Goal: Task Accomplishment & Management: Complete application form

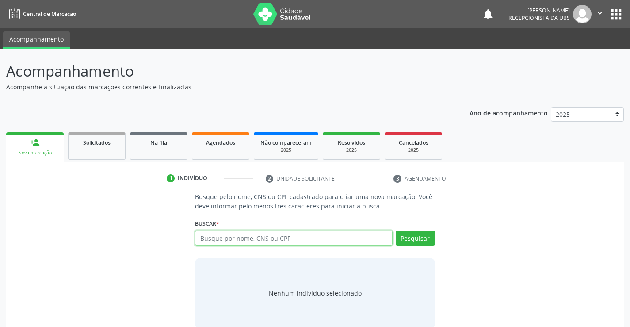
click at [253, 240] on input "text" at bounding box center [293, 237] width 197 height 15
type input "700402486587641"
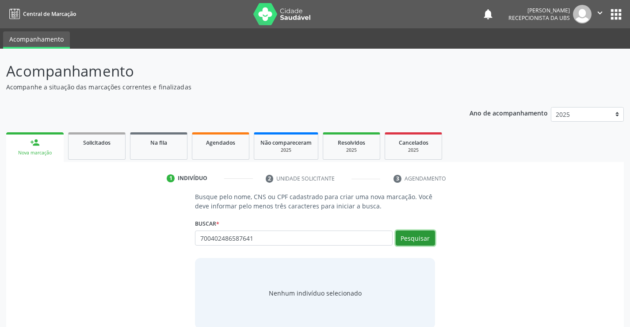
click at [428, 239] on button "Pesquisar" at bounding box center [415, 237] width 39 height 15
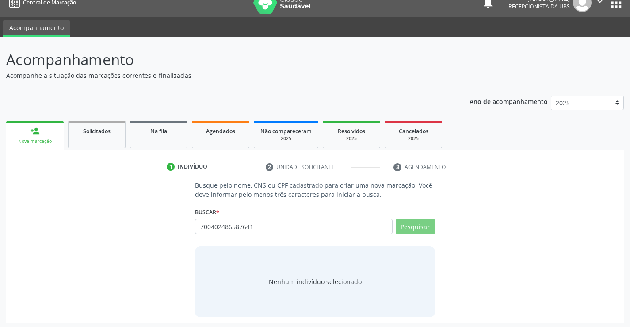
scroll to position [14, 0]
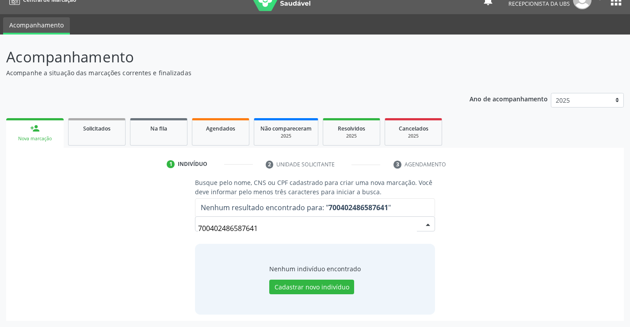
drag, startPoint x: 272, startPoint y: 226, endPoint x: 207, endPoint y: 231, distance: 65.2
click at [189, 225] on div "Busque pelo nome, CNS ou CPF cadastrado para criar uma nova marcação. Você deve…" at bounding box center [315, 246] width 252 height 136
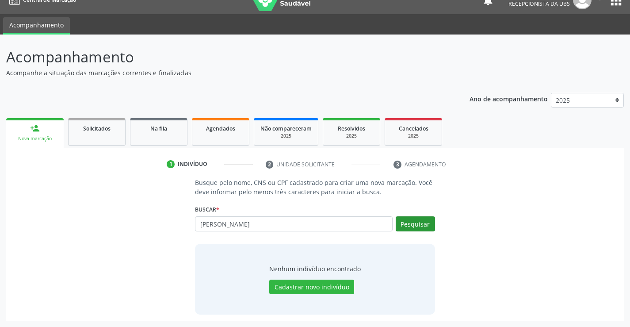
type input "YOLANDA CRISTINA MATIAS QUIRINO BEZERRA"
click at [406, 219] on button "Pesquisar" at bounding box center [415, 223] width 39 height 15
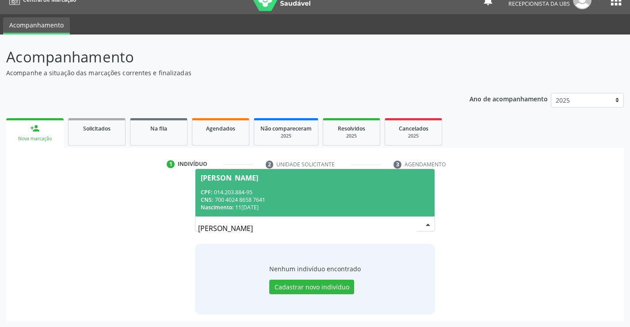
click at [272, 188] on span "Yolanda Cristina Matias Quirino Bezerra CPF: 014.203.884-95 CNS: 700 4024 8658 …" at bounding box center [315, 192] width 239 height 47
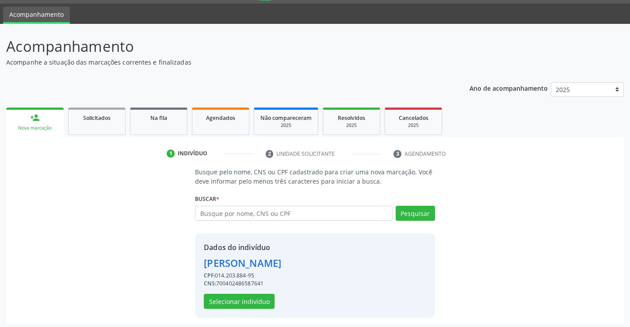
scroll to position [28, 0]
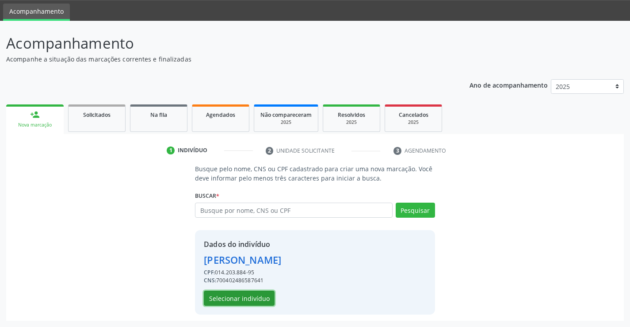
click at [258, 294] on button "Selecionar indivíduo" at bounding box center [239, 298] width 71 height 15
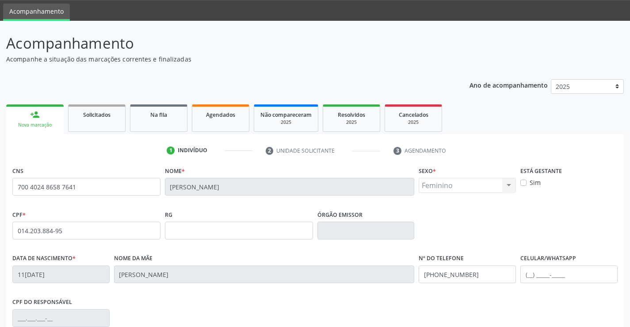
click at [530, 183] on label "Sim" at bounding box center [535, 182] width 11 height 9
click at [527, 183] on input "Sim" at bounding box center [524, 182] width 6 height 8
checkbox input "true"
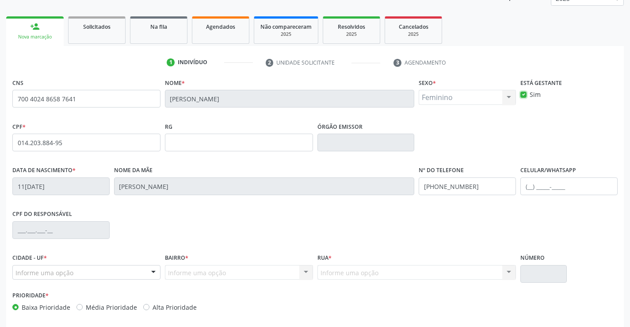
scroll to position [116, 0]
drag, startPoint x: 451, startPoint y: 191, endPoint x: 421, endPoint y: 186, distance: 30.8
click at [421, 186] on input "[PHONE_NUMBER]" at bounding box center [467, 186] width 97 height 18
click at [524, 177] on input "text" at bounding box center [569, 186] width 97 height 18
paste input "[PHONE_NUMBER]"
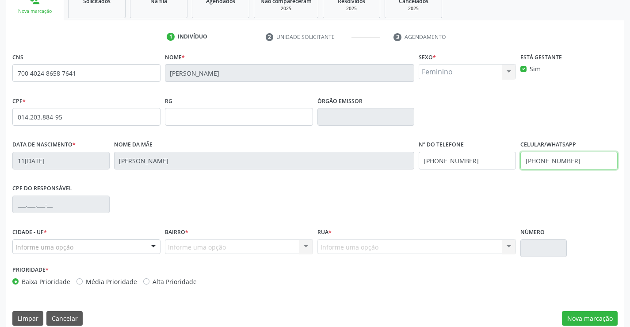
scroll to position [153, 0]
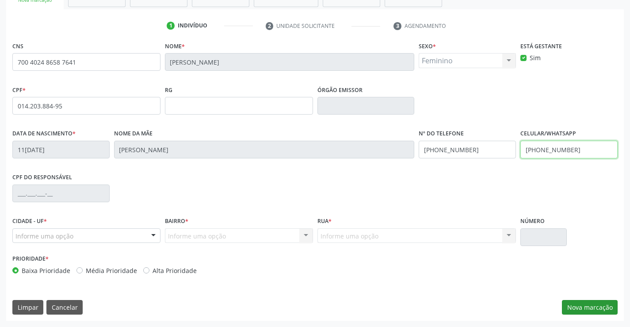
type input "[PHONE_NUMBER]"
click at [594, 310] on button "Nova marcação" at bounding box center [590, 307] width 56 height 15
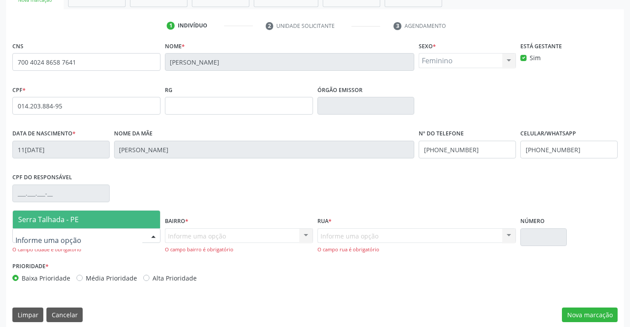
click at [93, 238] on div at bounding box center [86, 235] width 148 height 15
click at [68, 222] on span "Serra Talhada - PE" at bounding box center [48, 220] width 61 height 10
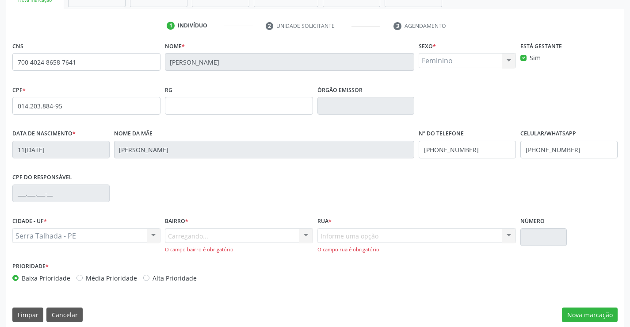
click at [190, 236] on div "Carregando... Nenhum resultado encontrado para: " " Nenhuma opção encontrada. D…" at bounding box center [239, 240] width 148 height 25
click at [106, 215] on div "CIDADE - UF * Serra Talhada - PE Serra Talhada - PE Nenhum resultado encontrado…" at bounding box center [86, 229] width 148 height 28
click at [196, 239] on div "Carregando... Nenhum resultado encontrado para: " " Nenhuma opção encontrada. D…" at bounding box center [239, 240] width 148 height 25
drag, startPoint x: 185, startPoint y: 237, endPoint x: 175, endPoint y: 238, distance: 10.2
click at [182, 238] on div "Carregando... Nenhum resultado encontrado para: " " Nenhuma opção encontrada. D…" at bounding box center [239, 240] width 148 height 25
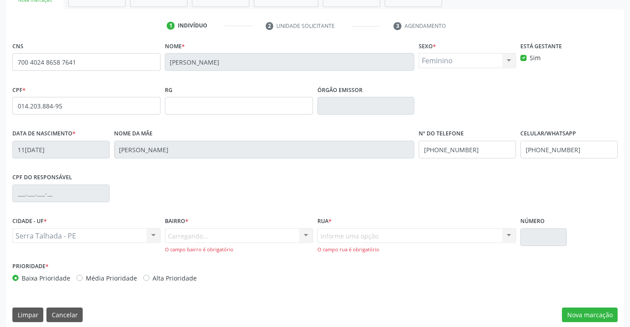
click at [185, 238] on div "Carregando... Nenhum resultado encontrado para: " " Nenhuma opção encontrada. D…" at bounding box center [239, 240] width 148 height 25
click at [310, 231] on div at bounding box center [306, 236] width 13 height 15
click at [300, 234] on div at bounding box center [306, 236] width 13 height 15
click at [301, 235] on div at bounding box center [306, 236] width 13 height 15
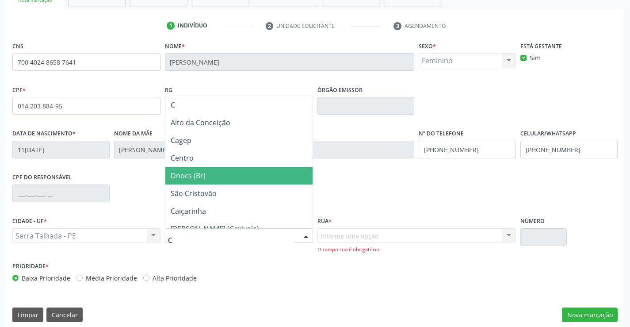
type input "CE"
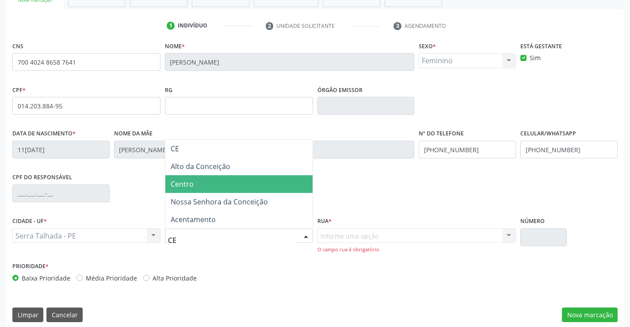
click at [179, 185] on span "Centro" at bounding box center [182, 184] width 23 height 10
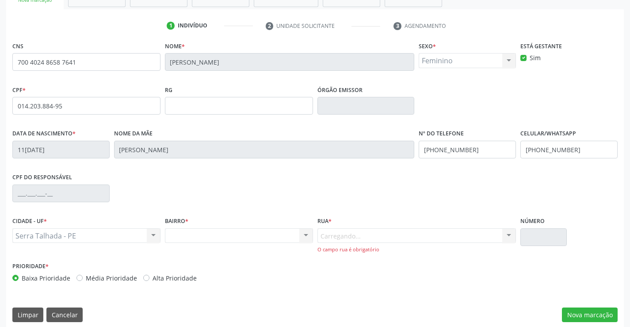
click at [341, 230] on div "Carregando... Nenhum resultado encontrado para: " " Nenhuma opção encontrada. D…" at bounding box center [417, 240] width 199 height 25
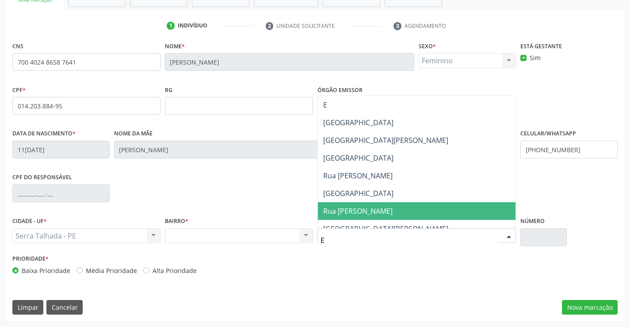
type input "EN"
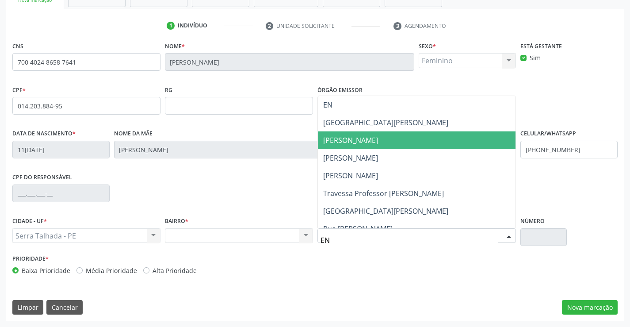
click at [356, 139] on span "[PERSON_NAME]" at bounding box center [350, 140] width 55 height 10
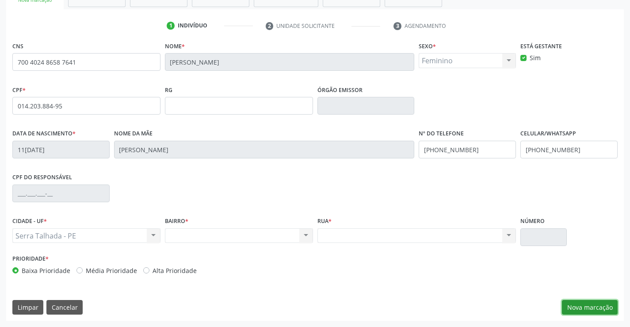
click at [576, 306] on button "Nova marcação" at bounding box center [590, 307] width 56 height 15
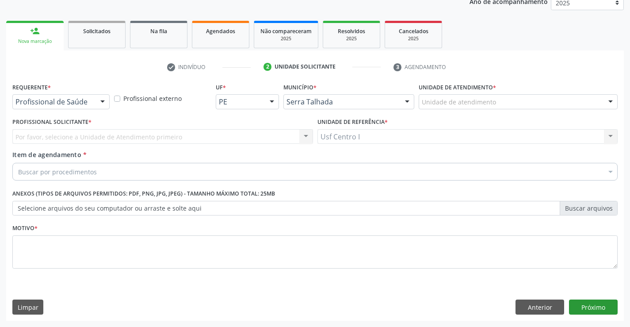
scroll to position [111, 0]
click at [103, 102] on div at bounding box center [102, 102] width 13 height 15
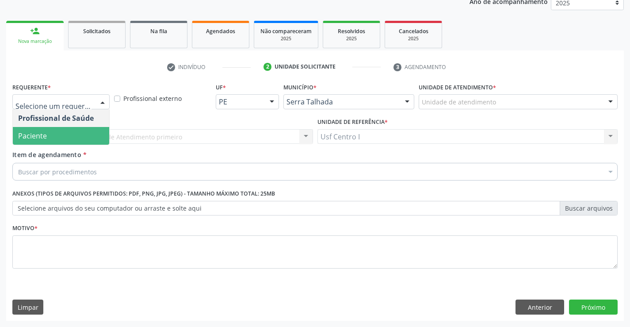
click at [93, 132] on span "Paciente" at bounding box center [61, 136] width 96 height 18
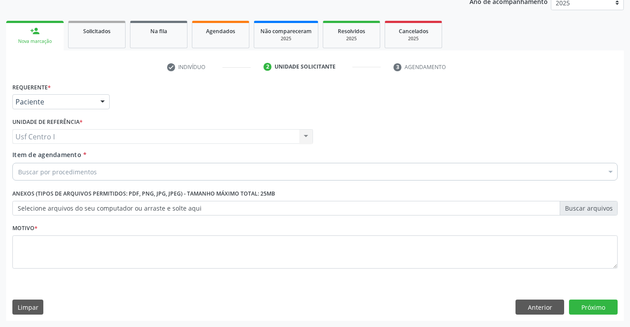
click at [105, 165] on div "Buscar por procedimentos" at bounding box center [315, 172] width 606 height 18
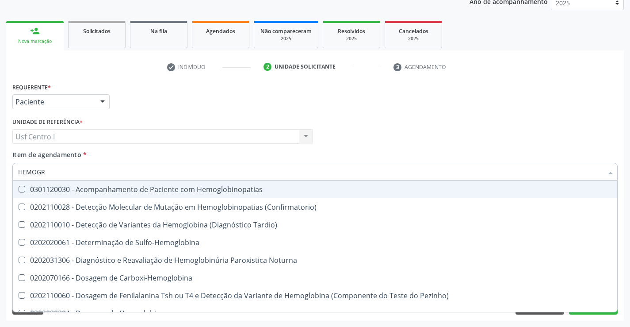
type input "HEMOGRA"
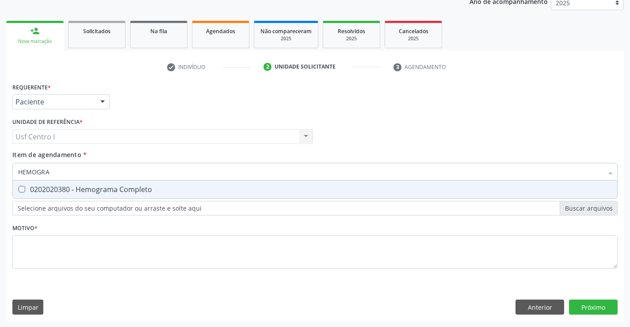
click at [123, 187] on div "0202020380 - Hemograma Completo" at bounding box center [315, 189] width 594 height 7
checkbox Completo "true"
drag, startPoint x: 118, startPoint y: 168, endPoint x: 0, endPoint y: 162, distance: 117.8
click at [0, 162] on div "Acompanhamento Acompanhe a situação das marcações correntes e finalizadas Relat…" at bounding box center [315, 132] width 630 height 390
type input "C"
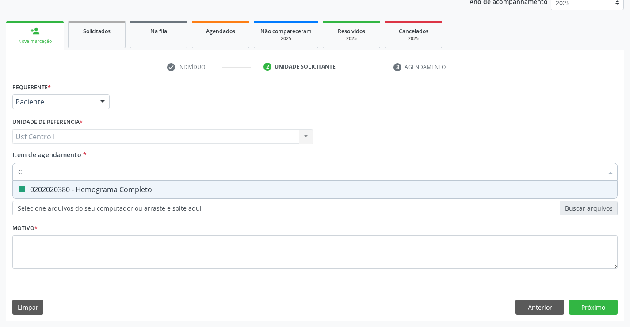
checkbox Completo "false"
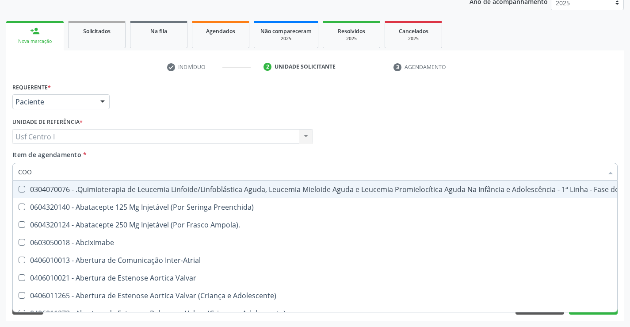
type input "COOM"
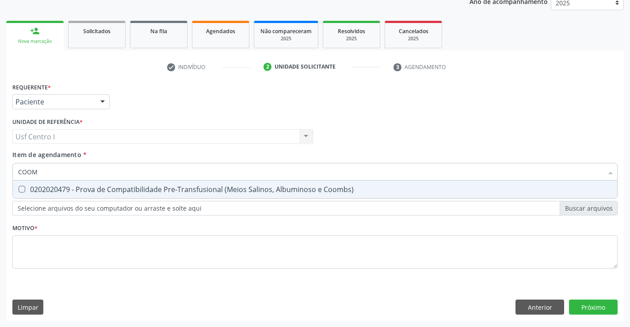
click at [47, 187] on div "0202020479 - Prova de Compatibilidade Pre-Transfusional (Meios Salinos, Albumin…" at bounding box center [315, 189] width 594 height 7
checkbox Coombs\) "true"
drag, startPoint x: 49, startPoint y: 173, endPoint x: 8, endPoint y: 172, distance: 40.7
click at [8, 172] on div "Requerente * Paciente Profissional de Saúde Paciente Nenhum resultado encontrad…" at bounding box center [315, 201] width 618 height 240
checkbox Coombs\) "false"
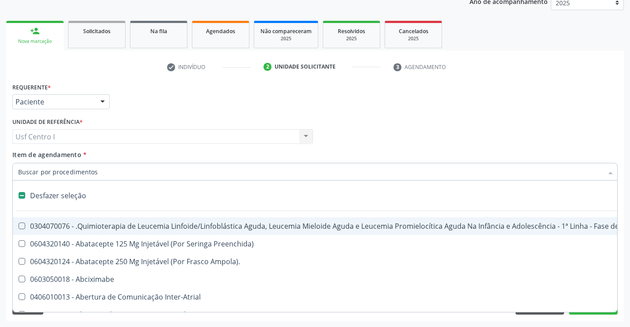
click at [184, 115] on div "Unidade de referência * Usf Centro I Usf Centro I Nenhum resultado encontrado p…" at bounding box center [162, 129] width 301 height 28
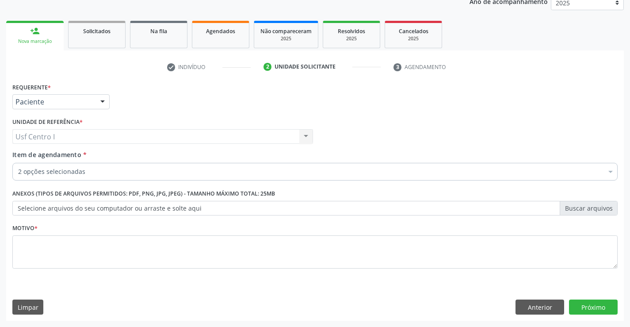
checkbox Completo "true"
checkbox Coombs\) "true"
click at [86, 165] on div "2 opções selecionadas" at bounding box center [315, 172] width 606 height 18
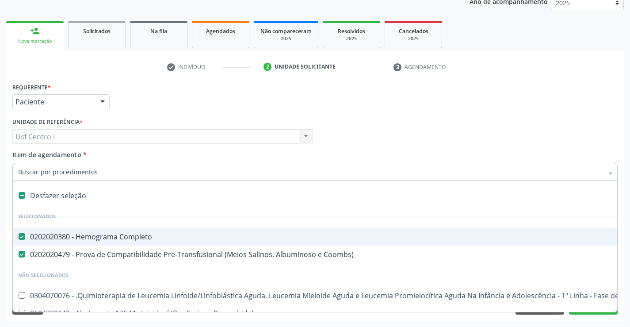
click at [90, 169] on input "Item de agendamento *" at bounding box center [310, 172] width 585 height 18
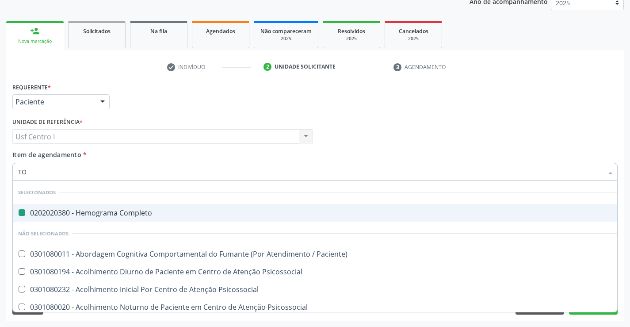
type input "TOX"
checkbox Completo "false"
type input "TOXO"
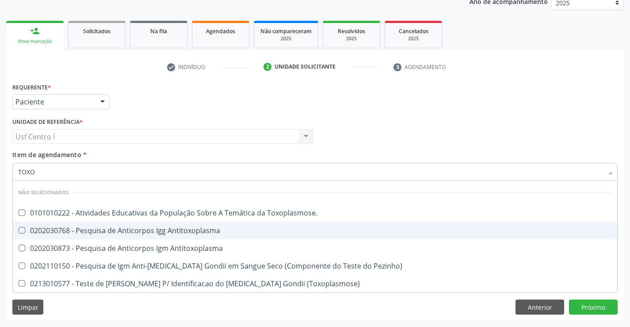
click at [146, 234] on div "0202030768 - Pesquisa de Anticorpos Igg Antitoxoplasma" at bounding box center [315, 230] width 594 height 7
checkbox Antitoxoplasma "true"
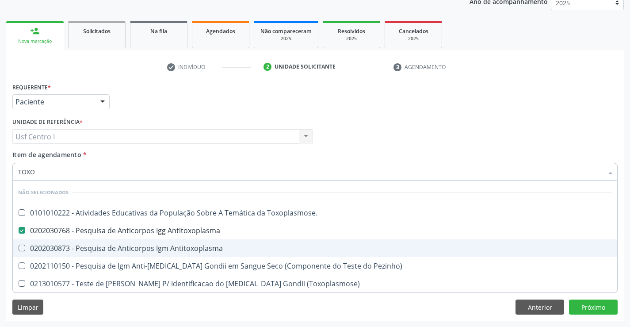
click at [148, 246] on div "0202030873 - Pesquisa de Anticorpos Igm Antitoxoplasma" at bounding box center [315, 248] width 594 height 7
checkbox Antitoxoplasma "true"
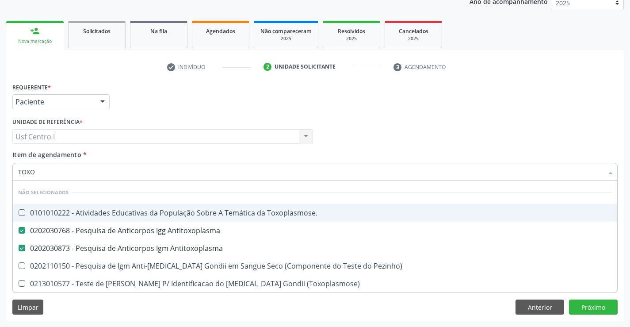
type input "TOXO"
click at [0, 166] on div "Acompanhamento Acompanhe a situação das marcações correntes e finalizadas Relat…" at bounding box center [315, 132] width 630 height 390
checkbox Toxoplasmose\ "true"
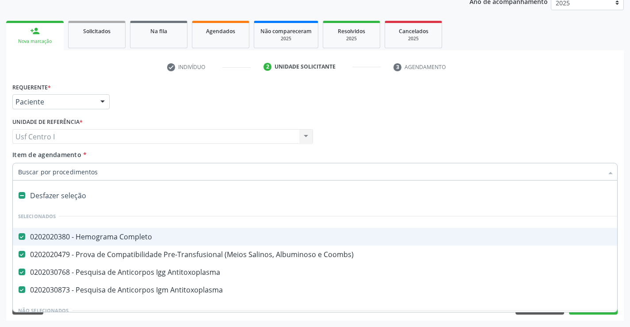
click at [40, 170] on input "Item de agendamento *" at bounding box center [310, 172] width 585 height 18
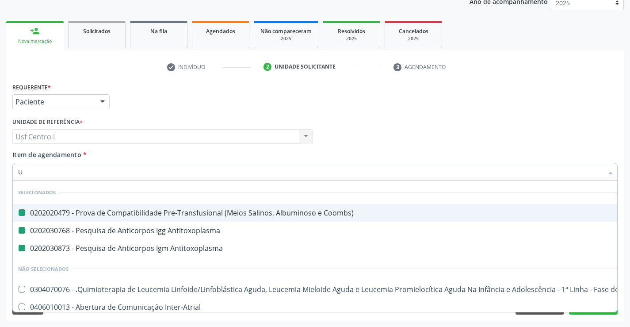
type input "UR"
checkbox Coombs\) "false"
checkbox Antitoxoplasma "false"
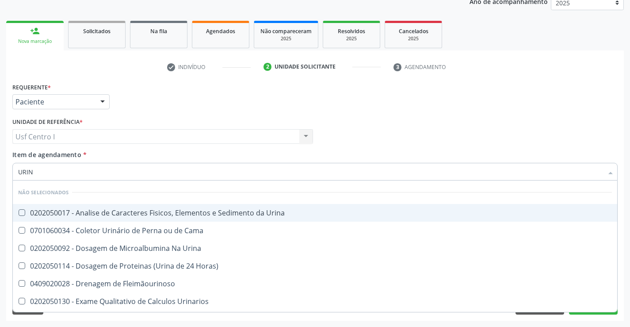
type input "URINA"
click at [84, 212] on div "0202050017 - Analise de Caracteres Fisicos, Elementos e Sedimento da Urina" at bounding box center [315, 212] width 594 height 7
checkbox Urina "true"
drag, startPoint x: 99, startPoint y: 172, endPoint x: 17, endPoint y: 172, distance: 81.4
click at [17, 172] on div "URINA" at bounding box center [315, 172] width 606 height 18
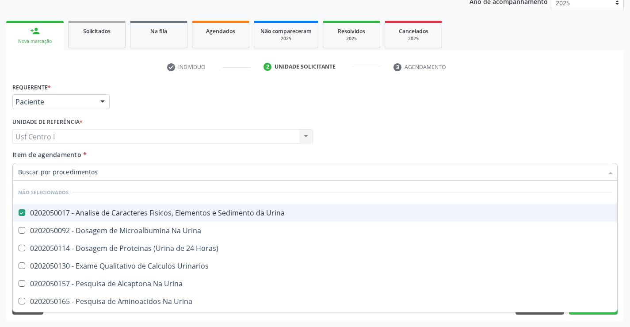
checkbox Horas\) "true"
checkbox Urina "true"
checkbox Urinarios "true"
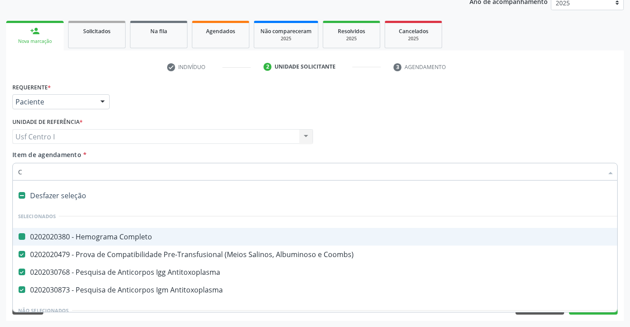
type input "CU"
checkbox Completo "false"
checkbox Antitoxoplasma "false"
checkbox Coombs\) "false"
checkbox Antitoxoplasma "false"
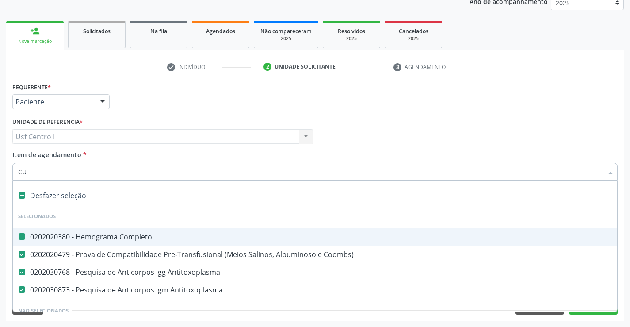
checkbox Punho "false"
checkbox Urina "false"
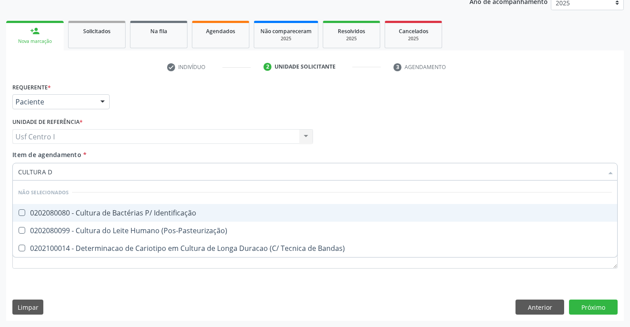
type input "CULTURA DE"
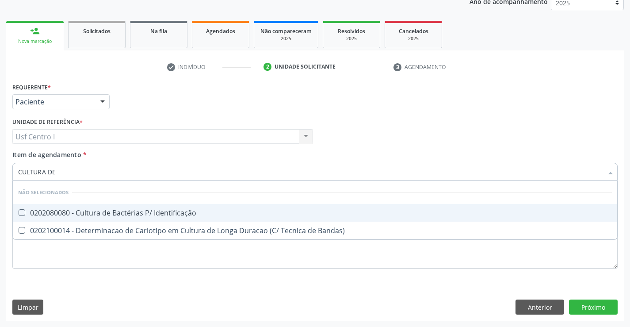
click at [58, 209] on div "0202080080 - Cultura de Bactérias P/ Identificação" at bounding box center [315, 212] width 594 height 7
checkbox Identificação "true"
drag, startPoint x: 55, startPoint y: 174, endPoint x: 1, endPoint y: 174, distance: 54.0
click at [1, 174] on div "Acompanhamento Acompanhe a situação das marcações correntes e finalizadas Relat…" at bounding box center [315, 132] width 630 height 390
checkbox Bandas\) "true"
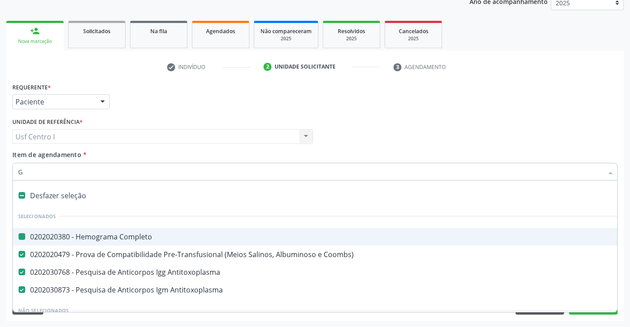
type input "GL"
checkbox Completo "false"
checkbox Coombs\) "false"
checkbox Antitoxoplasma "false"
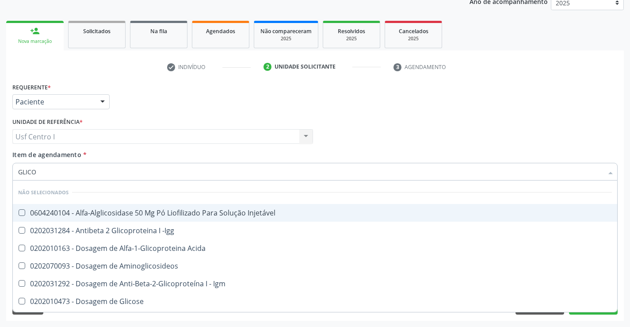
type input "GLICOS"
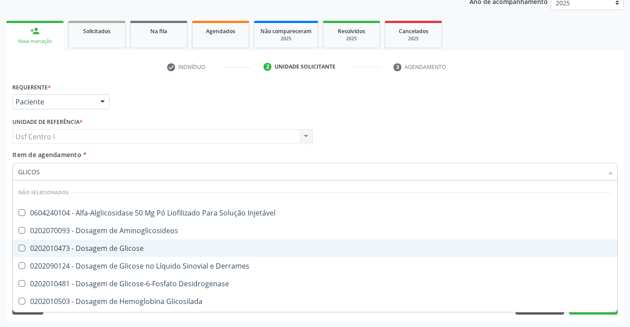
click at [69, 242] on span "0202010473 - Dosagem de Glicose" at bounding box center [315, 248] width 605 height 18
checkbox Glicose "true"
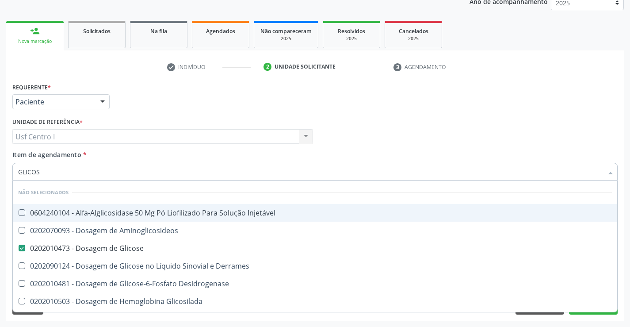
drag, startPoint x: 57, startPoint y: 171, endPoint x: 0, endPoint y: 173, distance: 57.1
click at [1, 174] on div "Acompanhamento Acompanhe a situação das marcações correntes e finalizadas Relat…" at bounding box center [315, 132] width 630 height 390
checkbox Injetável "true"
checkbox Aminoglicosideos "true"
checkbox Derrames "true"
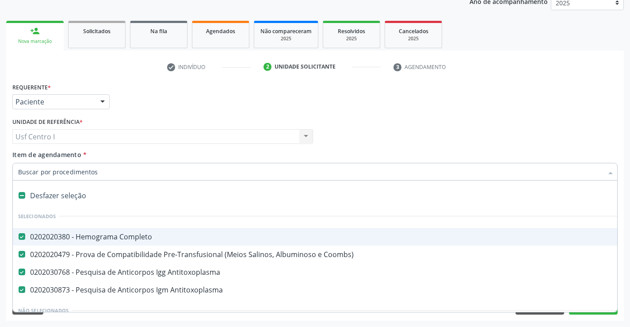
type input "G"
checkbox Urina "false"
checkbox Implantavel "true"
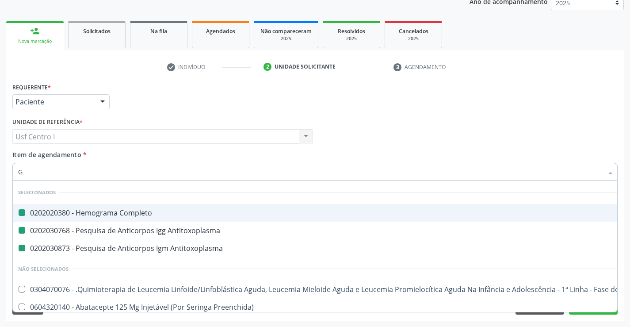
type input "GL"
checkbox Completo "false"
checkbox Antitoxoplasma "false"
checkbox A\) "true"
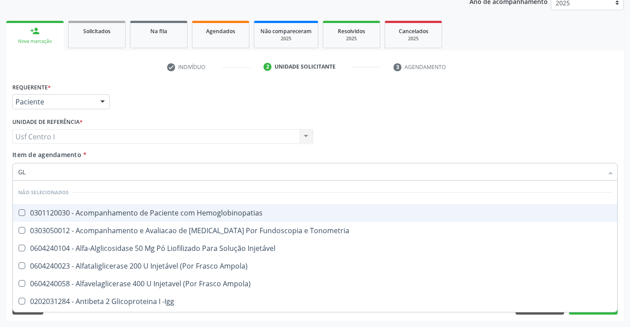
type input "GLI"
checkbox \(Confirmatorio\) "true"
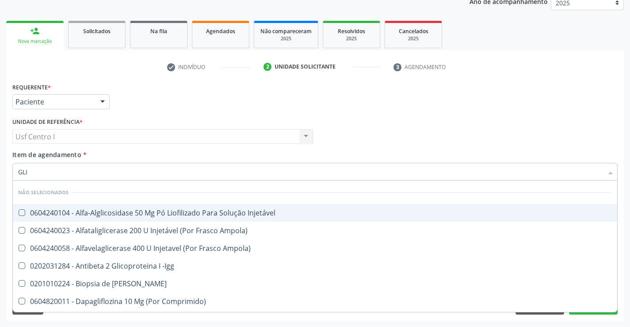
type input "GLIC"
checkbox Aminoglicosideos "true"
checkbox Glicose "false"
type input "GLICO"
checkbox Dosagens\) "true"
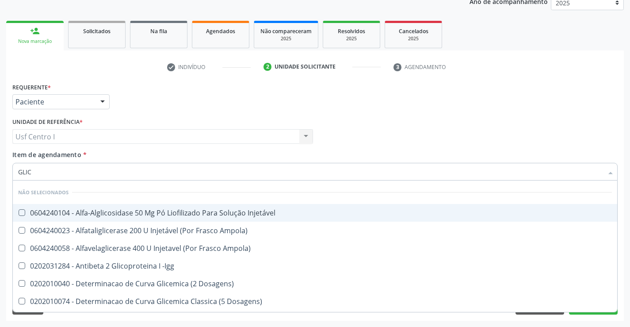
checkbox Glicose "false"
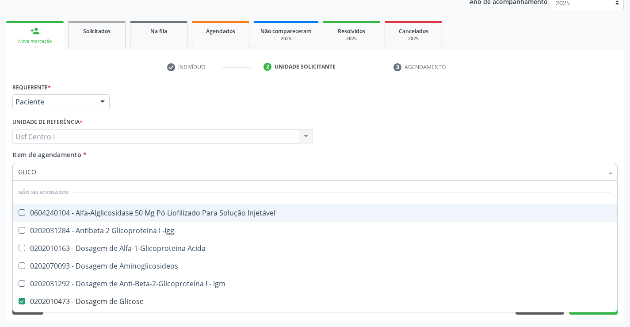
type input "GLICOS"
checkbox Acida "true"
checkbox Glicose "false"
type input "GLICOSI"
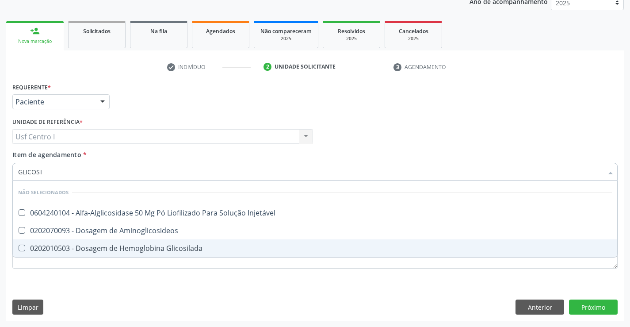
click at [111, 248] on div "0202010503 - Dosagem de Hemoglobina Glicosilada" at bounding box center [315, 248] width 594 height 7
checkbox Glicosilada "true"
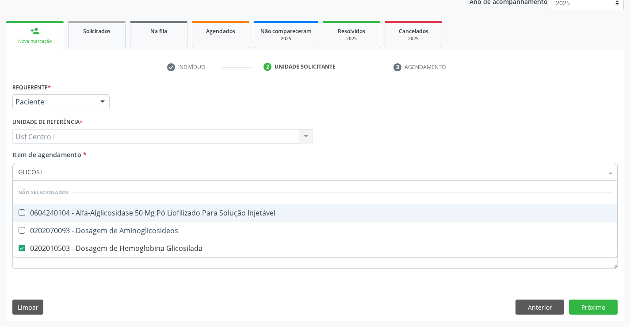
drag, startPoint x: 67, startPoint y: 170, endPoint x: 0, endPoint y: 170, distance: 67.2
click at [0, 170] on div "Acompanhamento Acompanhe a situação das marcações correntes e finalizadas Relat…" at bounding box center [315, 132] width 630 height 390
checkbox Injetável "true"
checkbox Aminoglicosideos "true"
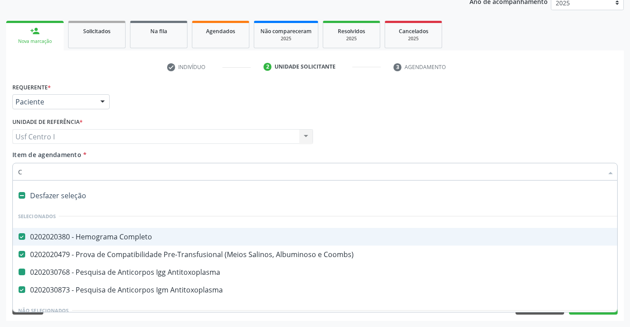
type input "CI"
checkbox Completo "false"
checkbox Coombs\) "false"
checkbox Antitoxoplasma "false"
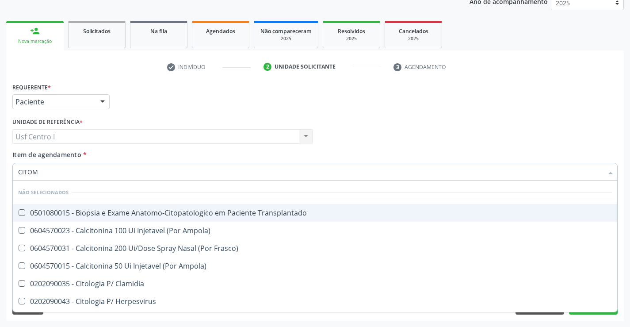
type input "CITOME"
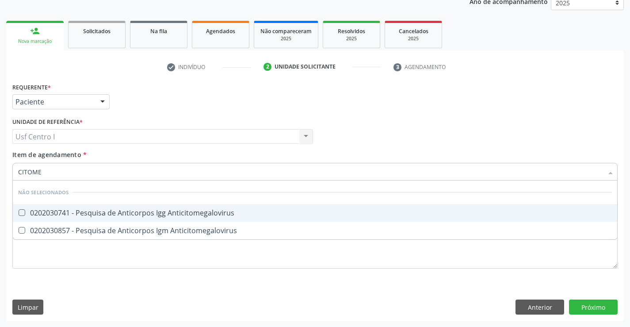
click at [119, 205] on span "0202030741 - Pesquisa de Anticorpos Igg Anticitomegalovirus" at bounding box center [315, 213] width 605 height 18
checkbox Anticitomegalovirus "true"
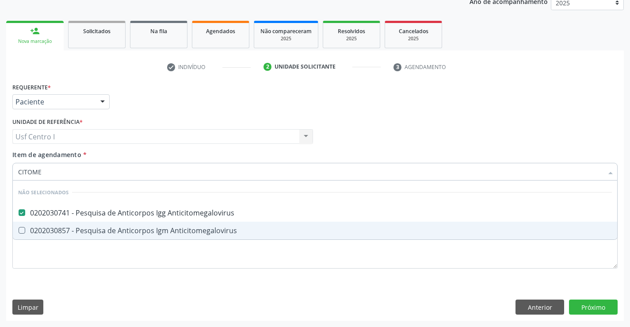
click at [122, 227] on div "0202030857 - Pesquisa de Anticorpos Igm Anticitomegalovirus" at bounding box center [315, 230] width 594 height 7
checkbox Anticitomegalovirus "true"
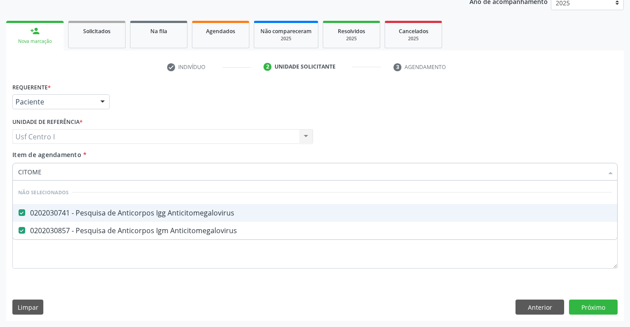
drag, startPoint x: 101, startPoint y: 170, endPoint x: 0, endPoint y: 162, distance: 101.6
click at [0, 162] on div "Acompanhamento Acompanhe a situação das marcações correntes e finalizadas Relat…" at bounding box center [315, 132] width 630 height 390
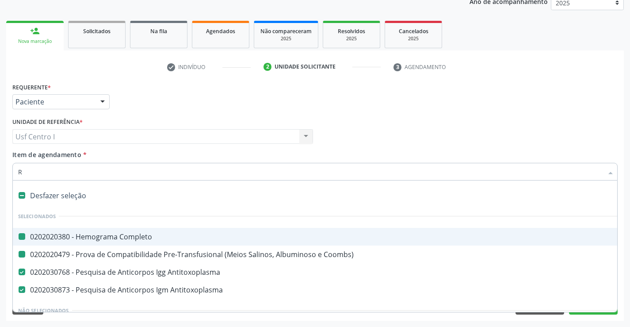
type input "RU"
checkbox Completo "false"
checkbox Coombs\) "false"
checkbox Antitoxoplasma "false"
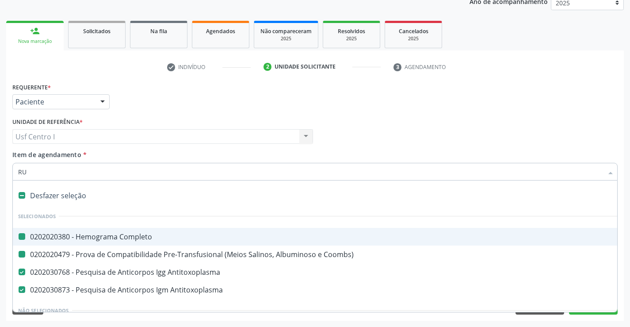
checkbox Dedo "false"
checkbox Urina "false"
checkbox Pesados "true"
checkbox Porto-Cava "true"
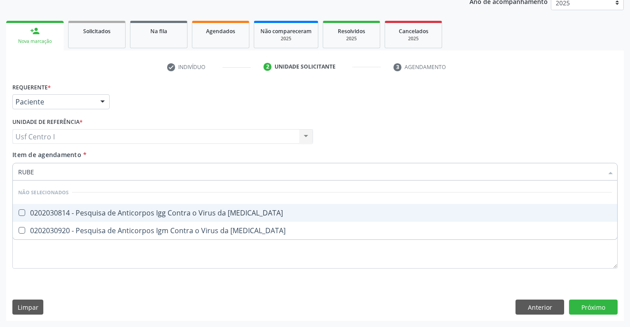
type input "RUBEO"
drag, startPoint x: 46, startPoint y: 211, endPoint x: 44, endPoint y: 230, distance: 19.6
click at [46, 211] on div "0202030814 - Pesquisa de Anticorpos Igg Contra o Virus da [MEDICAL_DATA]" at bounding box center [315, 212] width 594 height 7
checkbox Rubeola "true"
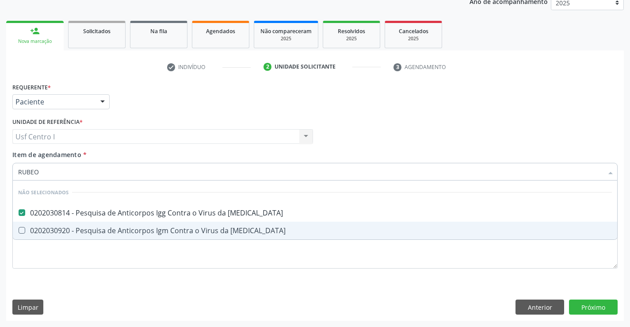
click at [45, 232] on div "0202030920 - Pesquisa de Anticorpos Igm Contra o Virus da [MEDICAL_DATA]" at bounding box center [315, 230] width 594 height 7
checkbox Rubeola "true"
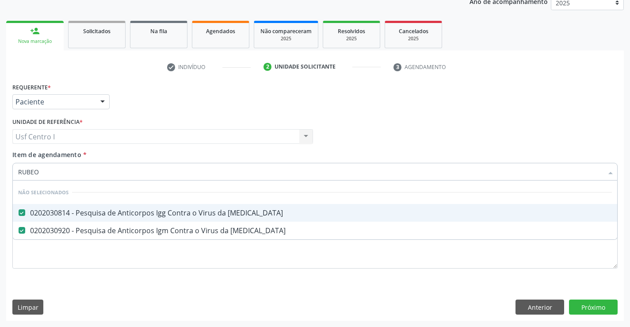
drag, startPoint x: 63, startPoint y: 171, endPoint x: 14, endPoint y: 170, distance: 49.6
click at [14, 170] on div "RUBEO" at bounding box center [315, 172] width 606 height 18
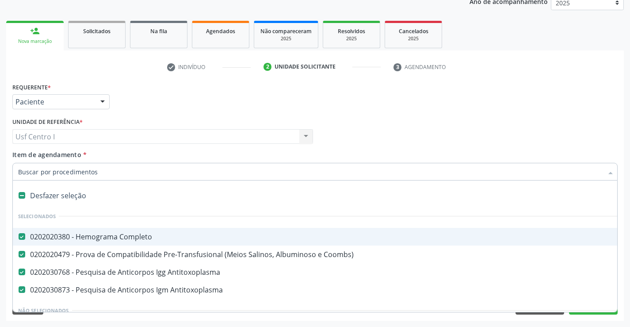
click at [106, 173] on input "Item de agendamento *" at bounding box center [310, 172] width 585 height 18
type input "URE"
checkbox Completo "false"
checkbox Coombs\) "false"
checkbox Antitoxoplasma "false"
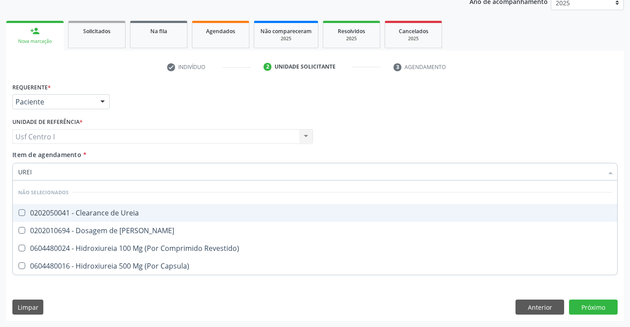
type input "UREIA"
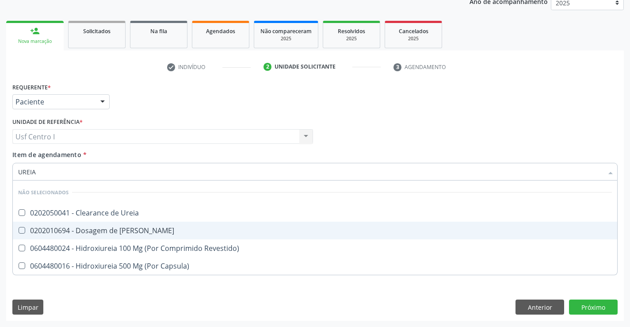
click at [98, 229] on div "0202010694 - Dosagem de [PERSON_NAME]" at bounding box center [315, 230] width 594 height 7
checkbox Ureia "true"
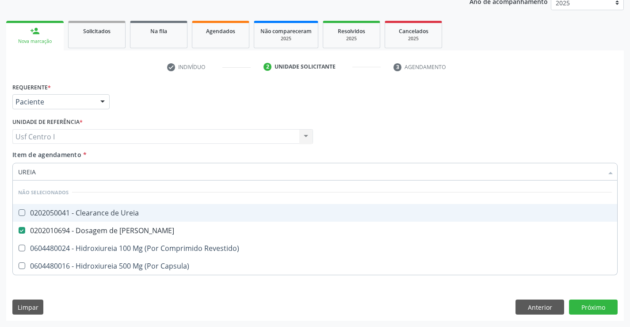
drag, startPoint x: 82, startPoint y: 172, endPoint x: 4, endPoint y: 174, distance: 78.3
click at [4, 174] on div "Acompanhamento Acompanhe a situação das marcações correntes e finalizadas Relat…" at bounding box center [315, 132] width 630 height 390
type input "CRE"
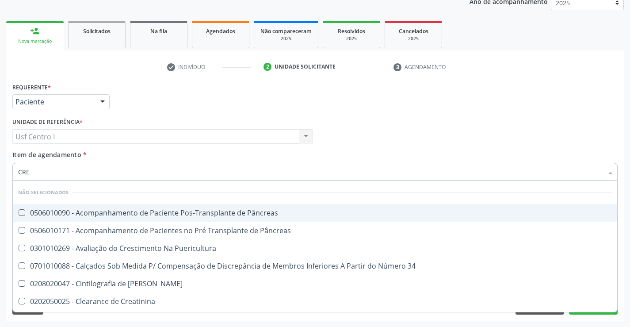
checkbox Pâncreas "false"
checkbox Puericultura "false"
checkbox 34 "false"
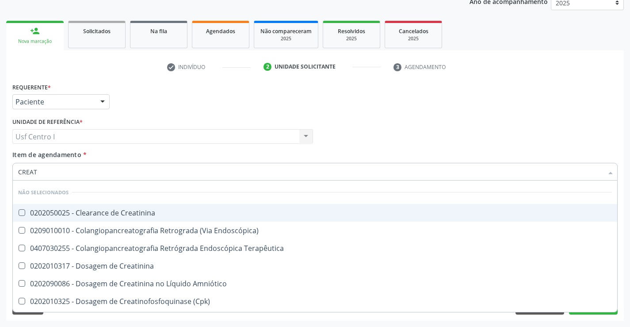
type input "CREATI"
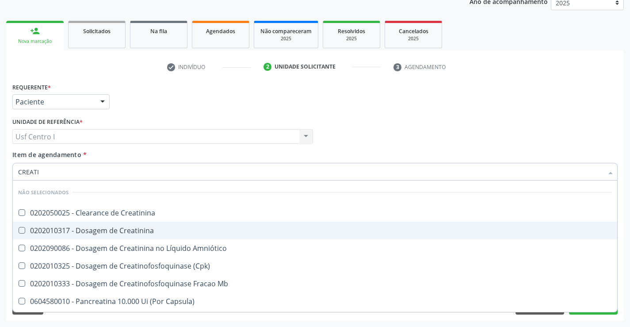
click at [62, 233] on div "0202010317 - Dosagem de Creatinina" at bounding box center [315, 230] width 594 height 7
checkbox Creatinina "true"
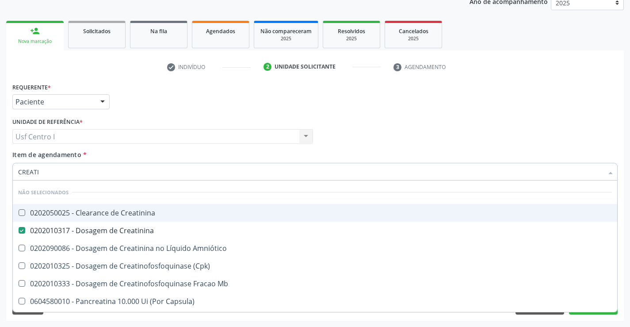
drag, startPoint x: 61, startPoint y: 171, endPoint x: 15, endPoint y: 168, distance: 46.1
click at [15, 168] on div "CREATI" at bounding box center [315, 172] width 606 height 18
type input "COLE"
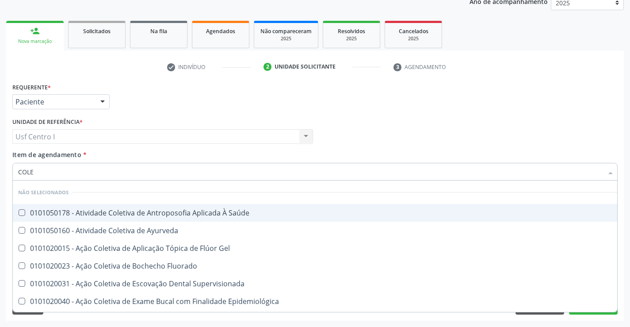
checkbox Saúde "false"
checkbox Ayurveda "false"
checkbox Gel "false"
checkbox Fluorado "false"
type input "COLEST"
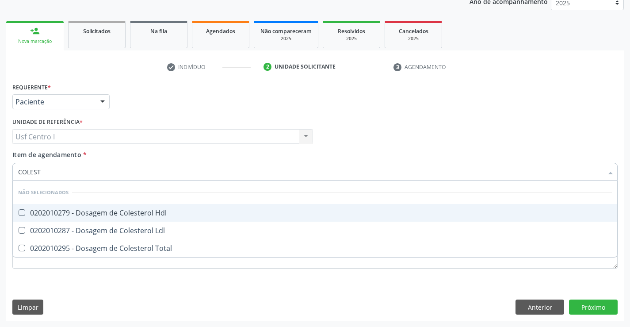
click at [77, 211] on div "0202010279 - Dosagem de Colesterol Hdl" at bounding box center [315, 212] width 594 height 7
checkbox Hdl "true"
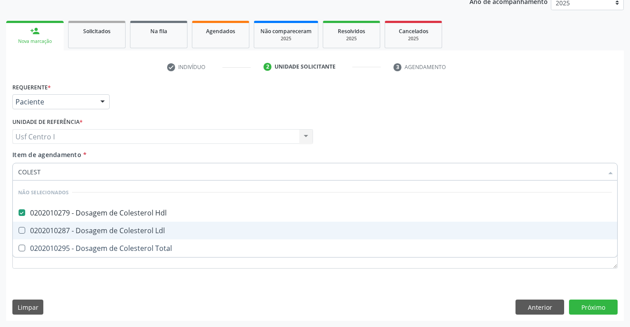
click at [73, 230] on div "0202010287 - Dosagem de Colesterol Ldl" at bounding box center [315, 230] width 594 height 7
checkbox Ldl "true"
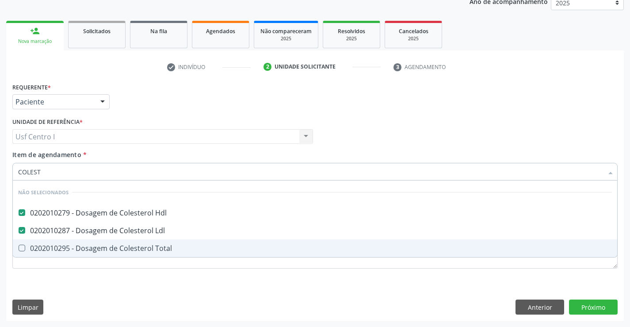
click at [75, 247] on div "0202010295 - Dosagem de Colesterol Total" at bounding box center [315, 248] width 594 height 7
checkbox Total "true"
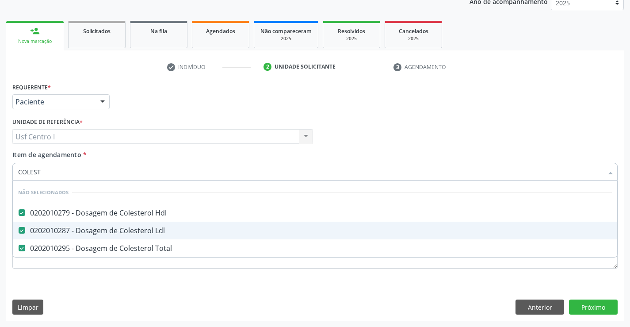
drag, startPoint x: 55, startPoint y: 172, endPoint x: 13, endPoint y: 168, distance: 42.2
click at [13, 168] on div "COLEST" at bounding box center [315, 172] width 606 height 18
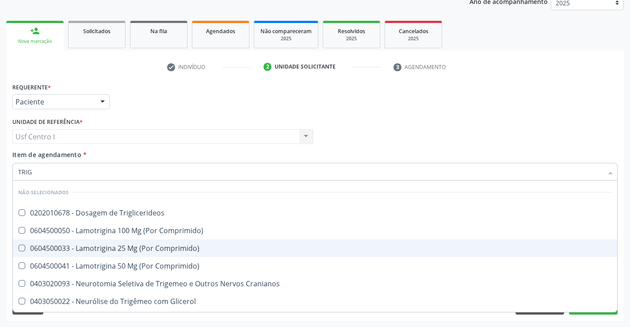
type input "TRIGL"
checkbox Triglicerideos "false"
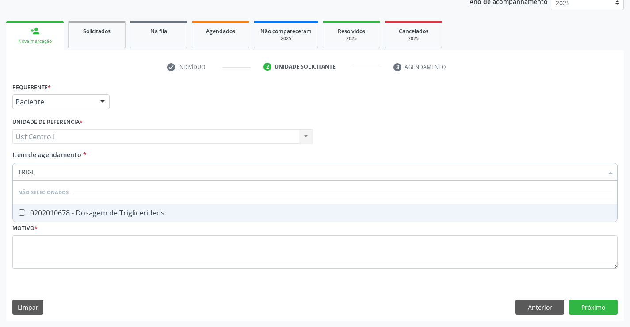
type input "TRIGLI"
click at [209, 221] on span "0202010678 - Dosagem de Triglicerideos" at bounding box center [315, 213] width 605 height 18
checkbox Triglicerideos "true"
drag, startPoint x: 38, startPoint y: 172, endPoint x: 0, endPoint y: 172, distance: 37.6
click at [0, 172] on div "Acompanhamento Acompanhe a situação das marcações correntes e finalizadas Relat…" at bounding box center [315, 132] width 630 height 390
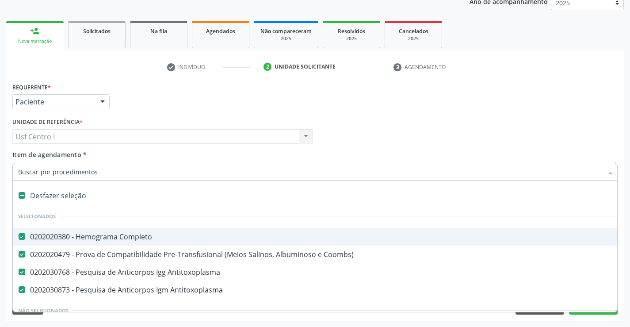
type input "T"
checkbox Reto "true"
checkbox Urina "false"
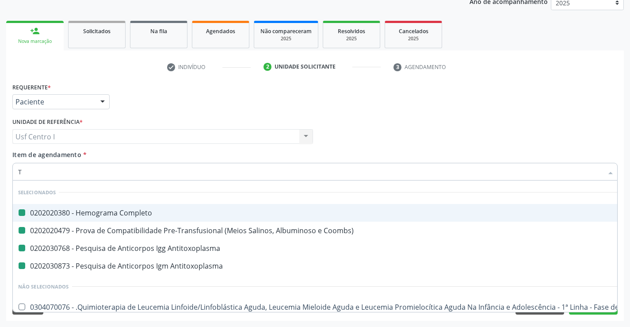
type input "TS"
checkbox Completo "false"
checkbox Coombs\) "false"
checkbox Antitoxoplasma "false"
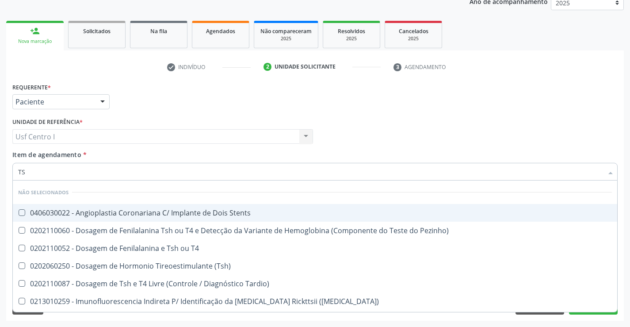
type input "TSH"
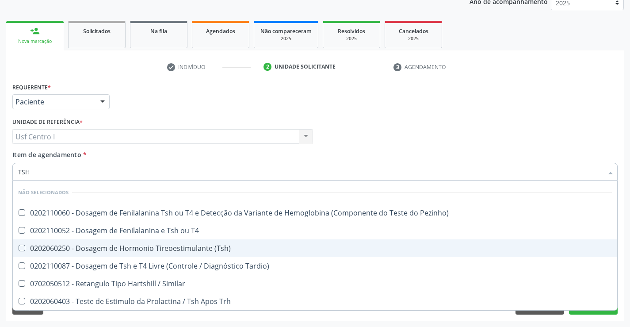
click at [217, 247] on div "0202060250 - Dosagem de Hormonio Tireoestimulante (Tsh)" at bounding box center [315, 248] width 594 height 7
checkbox \(Tsh\) "true"
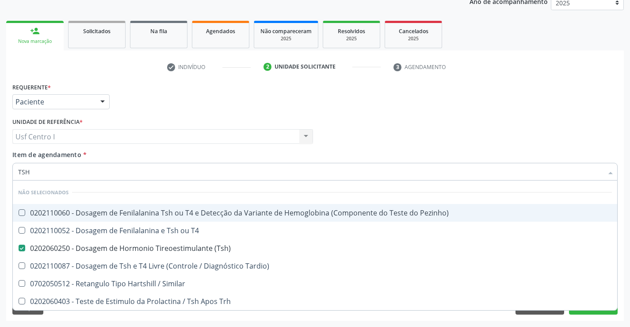
drag, startPoint x: 37, startPoint y: 178, endPoint x: 12, endPoint y: 175, distance: 25.0
click at [12, 175] on div "Item de agendamento * TSH Desfazer seleção Não selecionados 0202110060 - Dosage…" at bounding box center [315, 167] width 610 height 34
checkbox Pezinho\) "true"
checkbox T4 "true"
checkbox Tardio\) "true"
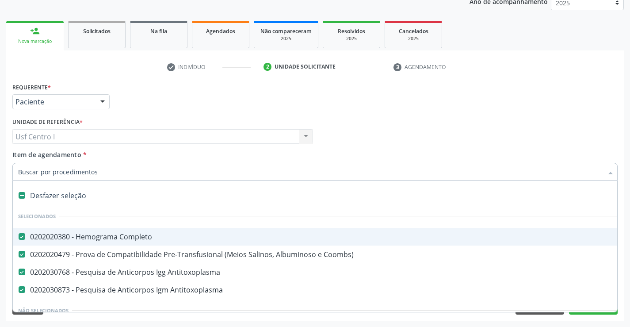
type input "T"
checkbox Reto "true"
checkbox Urina "false"
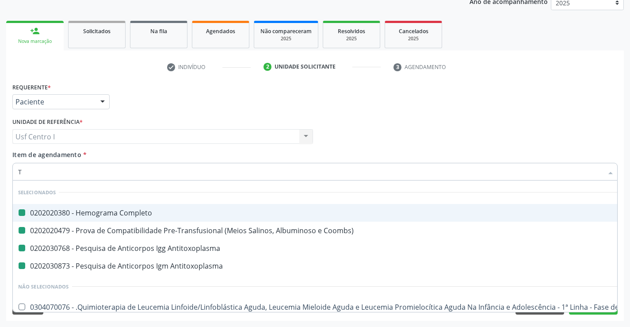
type input "T4"
checkbox Completo "false"
checkbox Coombs\) "false"
checkbox Antitoxoplasma "false"
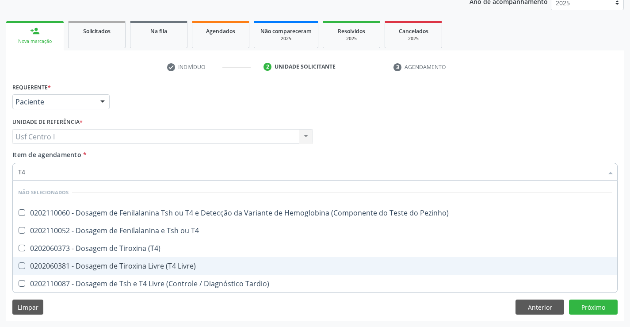
click at [170, 268] on div "0202060381 - Dosagem de Tiroxina Livre (T4 Livre)" at bounding box center [315, 265] width 594 height 7
checkbox Livre\) "true"
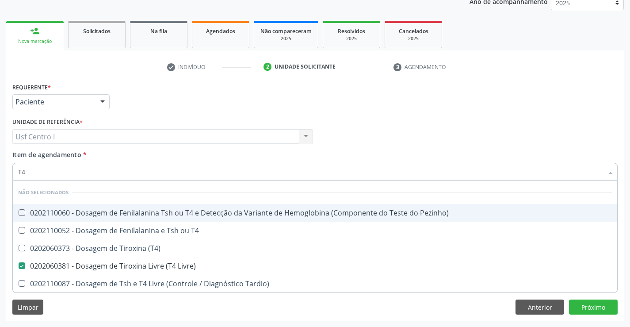
click at [57, 169] on input "T4" at bounding box center [310, 172] width 585 height 18
type input "T"
checkbox Pezinho\) "true"
checkbox T4 "true"
checkbox \(T4\) "true"
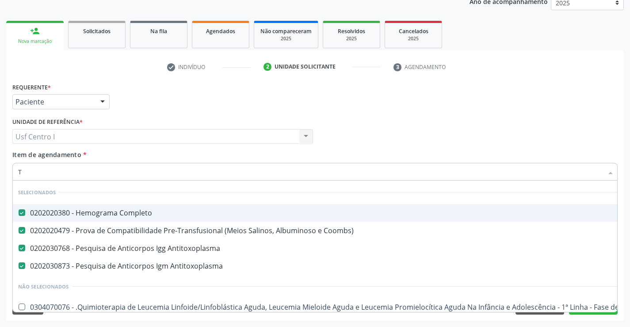
type input "TG"
checkbox Completo "false"
checkbox Coombs\) "false"
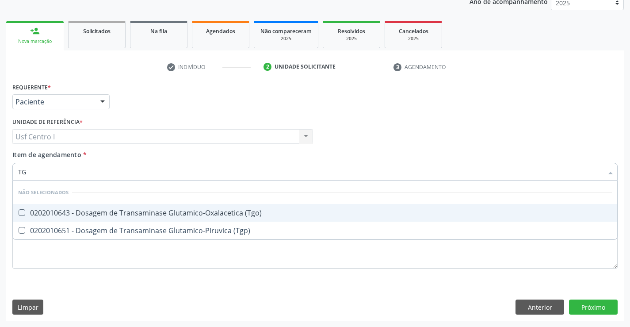
click at [114, 215] on div "0202010643 - Dosagem de Transaminase Glutamico-Oxalacetica (Tgo)" at bounding box center [315, 212] width 594 height 7
checkbox \(Tgo\) "true"
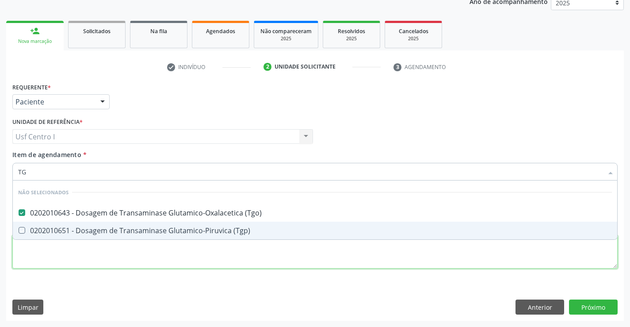
click at [118, 241] on div "Requerente * Paciente Profissional de Saúde Paciente Nenhum resultado encontrad…" at bounding box center [315, 181] width 606 height 200
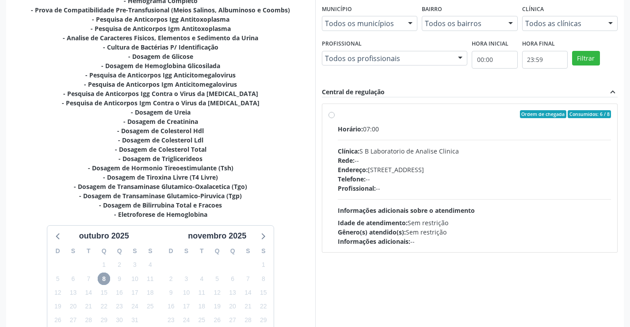
scroll to position [272, 0]
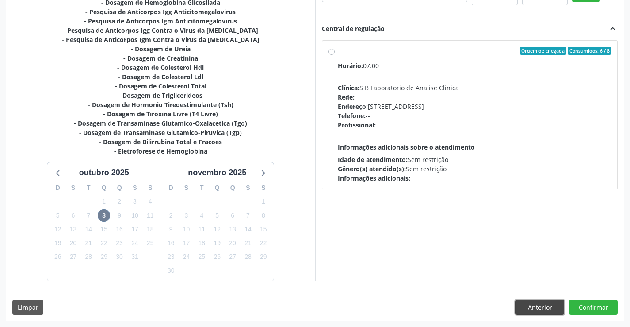
click at [528, 312] on button "Anterior" at bounding box center [540, 307] width 49 height 15
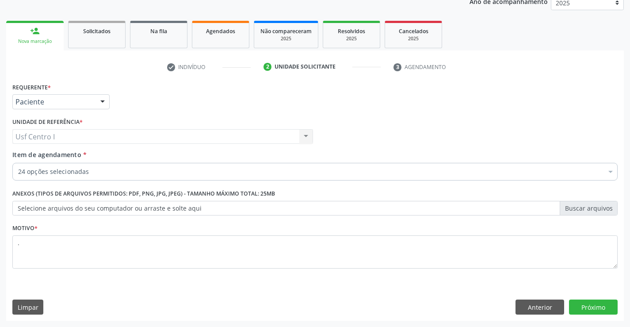
scroll to position [111, 0]
click at [46, 252] on textarea "." at bounding box center [315, 252] width 606 height 34
click at [572, 306] on button "Próximo" at bounding box center [593, 307] width 49 height 15
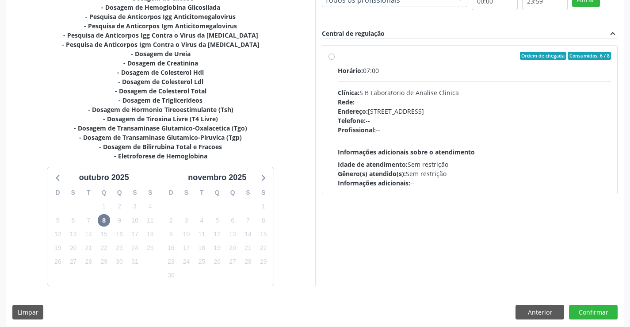
scroll to position [272, 0]
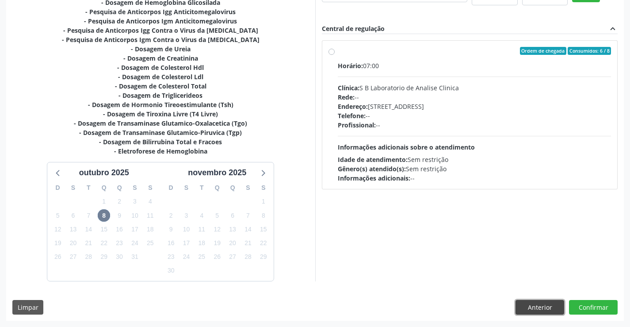
click at [540, 303] on button "Anterior" at bounding box center [540, 307] width 49 height 15
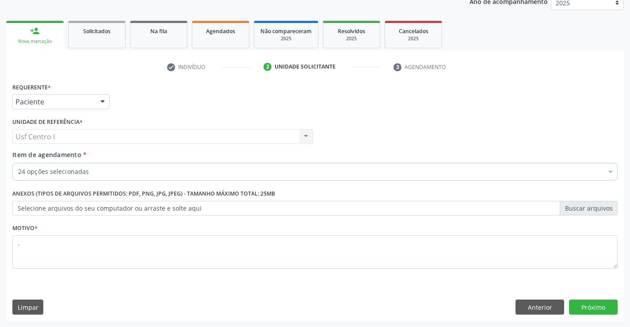
scroll to position [111, 0]
click at [587, 307] on button "Próximo" at bounding box center [593, 307] width 49 height 15
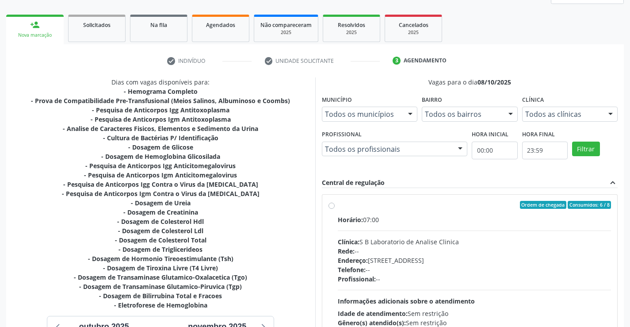
scroll to position [272, 0]
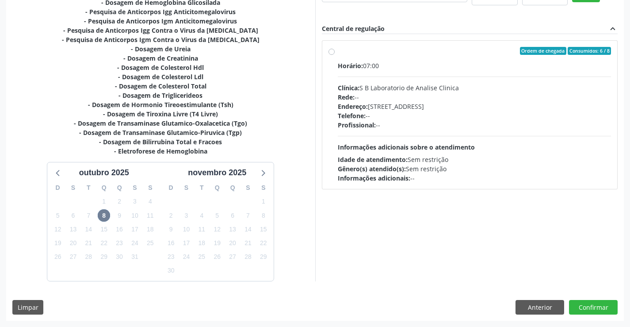
click at [243, 224] on div "14" at bounding box center [248, 230] width 12 height 14
click at [206, 218] on span "4" at bounding box center [202, 215] width 12 height 12
click at [151, 230] on span "18" at bounding box center [150, 229] width 12 height 12
click at [550, 302] on button "Anterior" at bounding box center [540, 307] width 49 height 15
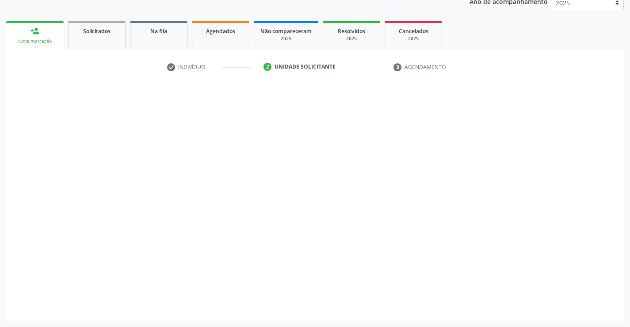
scroll to position [111, 0]
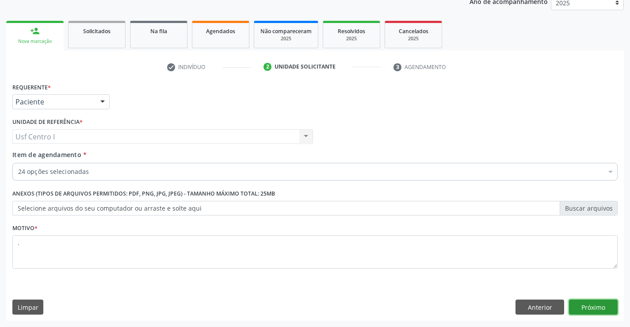
click at [608, 303] on button "Próximo" at bounding box center [593, 307] width 49 height 15
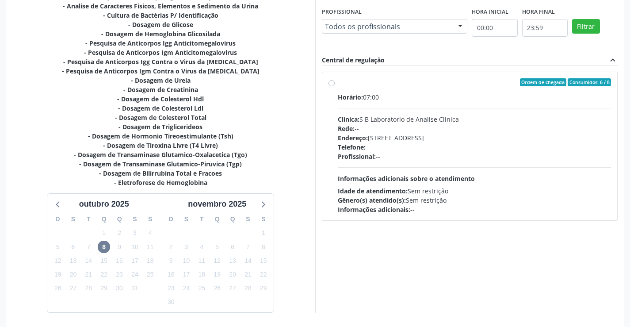
scroll to position [272, 0]
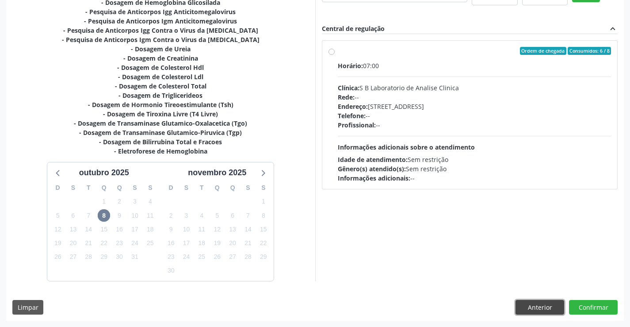
click at [533, 310] on button "Anterior" at bounding box center [540, 307] width 49 height 15
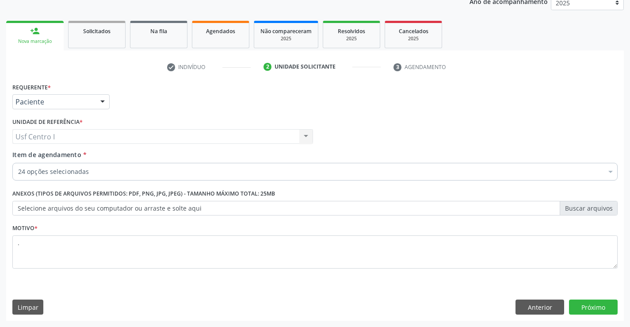
scroll to position [111, 0]
click at [593, 310] on button "Próximo" at bounding box center [593, 307] width 49 height 15
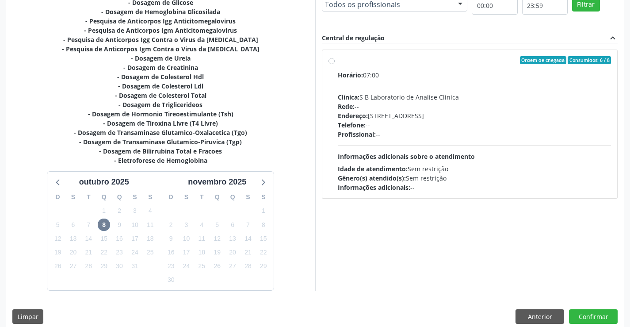
scroll to position [272, 0]
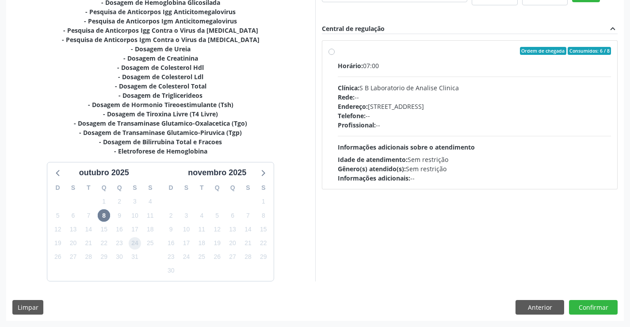
click at [134, 246] on span "24" at bounding box center [135, 243] width 12 height 12
drag, startPoint x: 131, startPoint y: 238, endPoint x: 99, endPoint y: 229, distance: 32.8
click at [129, 238] on div "24" at bounding box center [135, 243] width 12 height 14
click at [98, 228] on span "15" at bounding box center [104, 229] width 12 height 12
click at [519, 303] on button "Anterior" at bounding box center [540, 307] width 49 height 15
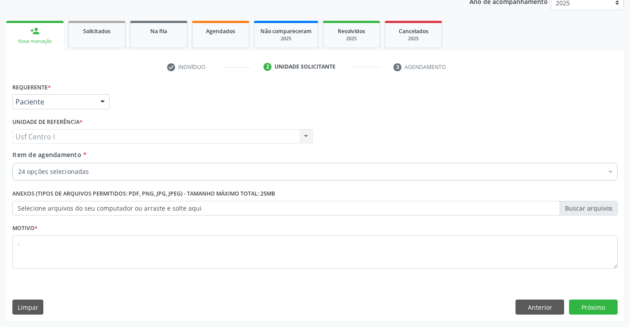
scroll to position [111, 0]
click at [107, 260] on textarea "." at bounding box center [315, 252] width 606 height 34
type textarea ".."
click at [597, 308] on button "Próximo" at bounding box center [593, 307] width 49 height 15
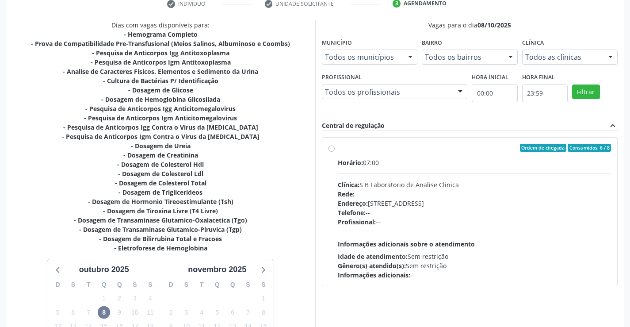
scroll to position [272, 0]
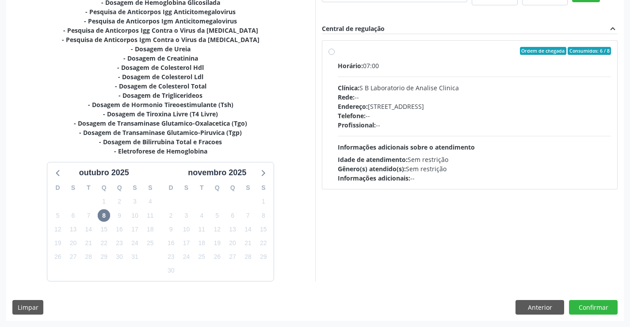
click at [116, 235] on div "16" at bounding box center [119, 230] width 12 height 14
click at [119, 238] on span "23" at bounding box center [119, 243] width 12 height 12
click at [152, 216] on span "11" at bounding box center [150, 215] width 12 height 12
click at [531, 308] on button "Anterior" at bounding box center [540, 307] width 49 height 15
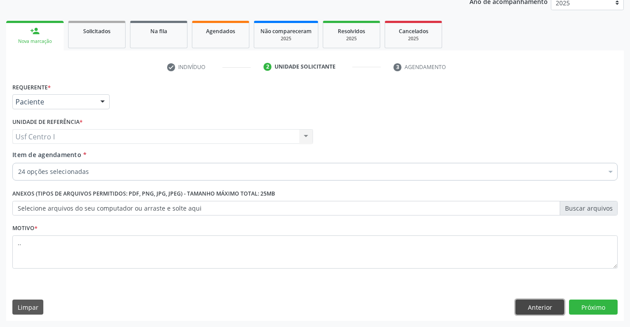
click at [531, 308] on button "Anterior" at bounding box center [540, 307] width 49 height 15
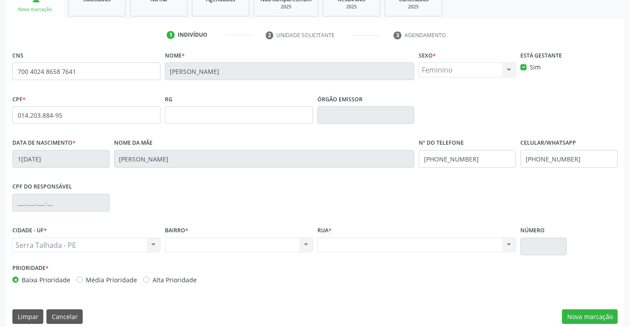
scroll to position [153, 0]
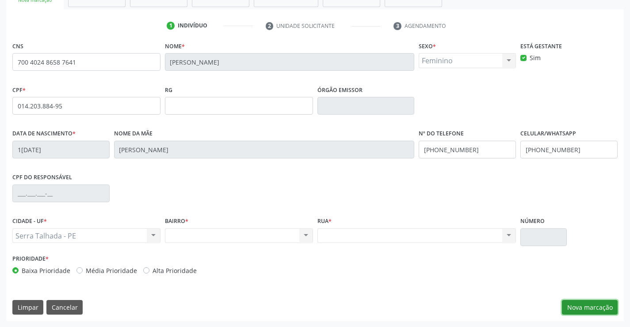
click at [595, 309] on button "Nova marcação" at bounding box center [590, 307] width 56 height 15
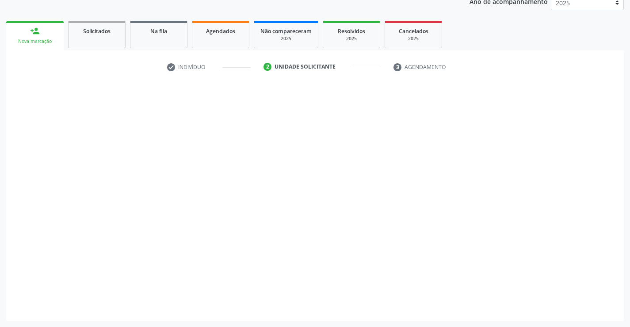
scroll to position [111, 0]
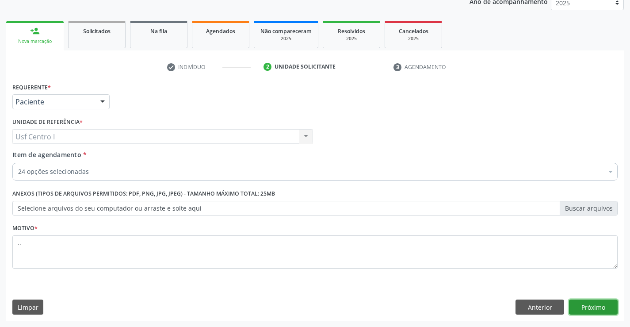
click at [586, 310] on button "Próximo" at bounding box center [593, 307] width 49 height 15
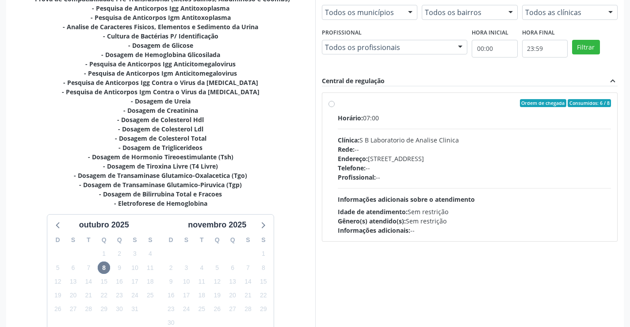
scroll to position [272, 0]
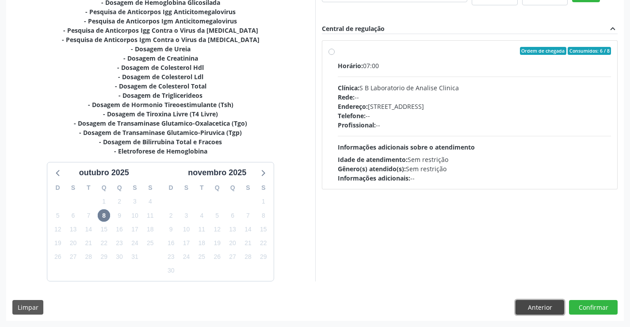
click at [540, 310] on button "Anterior" at bounding box center [540, 307] width 49 height 15
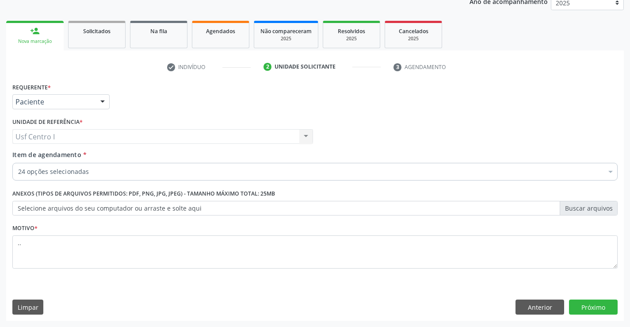
scroll to position [111, 0]
click at [100, 178] on div "24 opções selecionadas" at bounding box center [315, 172] width 606 height 18
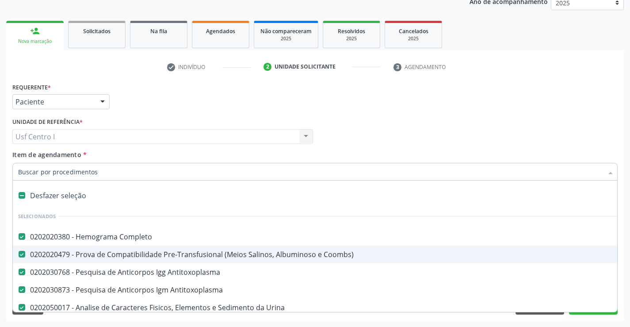
click at [63, 257] on div "0202020479 - Prova de Compatibilidade Pre-Transfusional (Meios Salinos, Albumin…" at bounding box center [362, 254] width 689 height 7
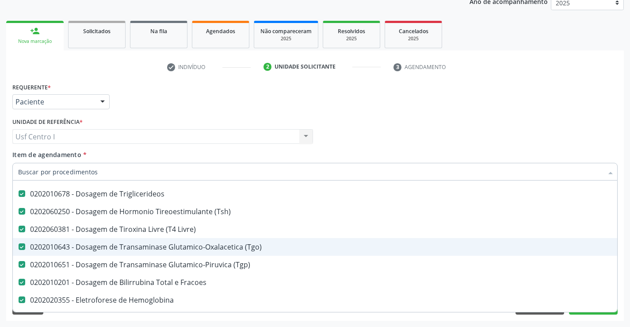
scroll to position [354, 0]
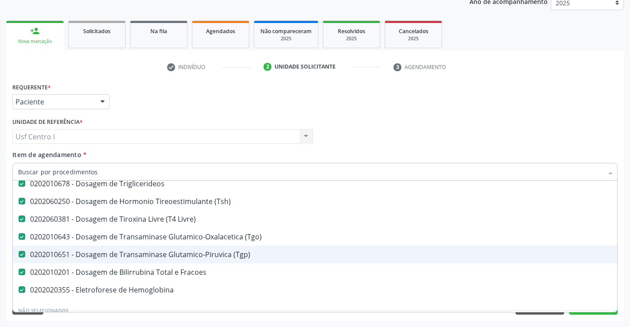
click at [541, 91] on div "Requerente * Paciente Profissional de Saúde Paciente Nenhum resultado encontrad…" at bounding box center [315, 98] width 610 height 35
checkbox Coombs\) "true"
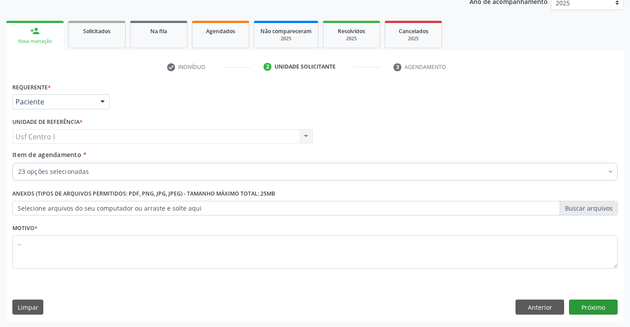
scroll to position [0, 0]
click at [587, 310] on button "Próximo" at bounding box center [593, 307] width 49 height 15
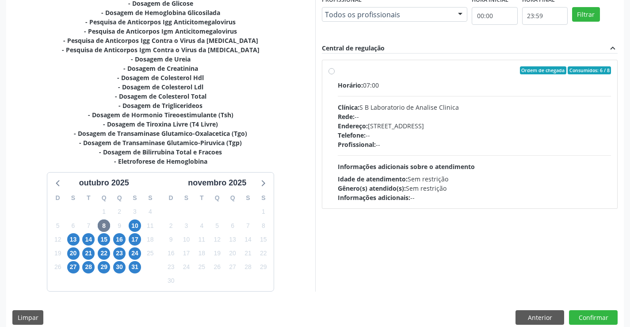
scroll to position [262, 0]
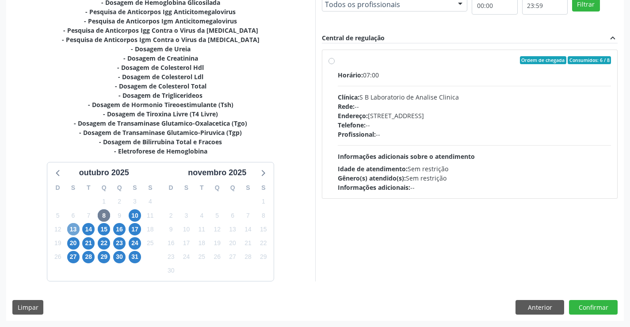
click at [73, 227] on span "13" at bounding box center [73, 229] width 12 height 12
click at [87, 232] on span "14" at bounding box center [88, 229] width 12 height 12
click at [104, 218] on span "8" at bounding box center [104, 215] width 12 height 12
click at [137, 217] on span "10" at bounding box center [135, 215] width 12 height 12
click at [338, 64] on label "Ordem de chegada Consumidos: 18 / 24 Horário: 07:00 Clínica: Labgene Medicina L…" at bounding box center [475, 124] width 274 height 136
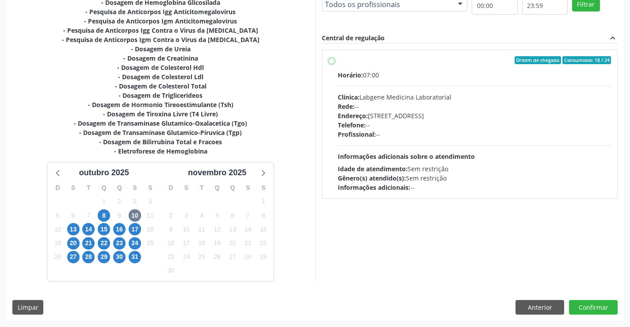
click at [333, 64] on input "Ordem de chegada Consumidos: 18 / 24 Horário: 07:00 Clínica: Labgene Medicina L…" at bounding box center [332, 60] width 6 height 8
radio input "true"
click at [602, 307] on button "Confirmar" at bounding box center [593, 307] width 49 height 15
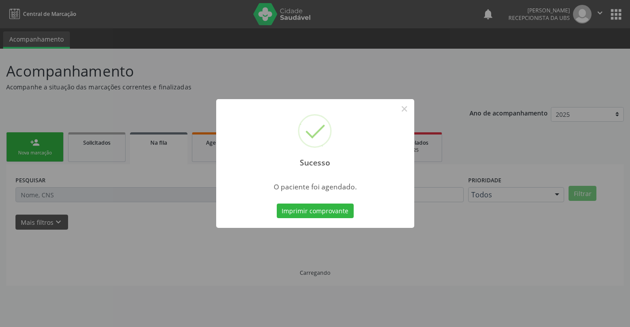
scroll to position [0, 0]
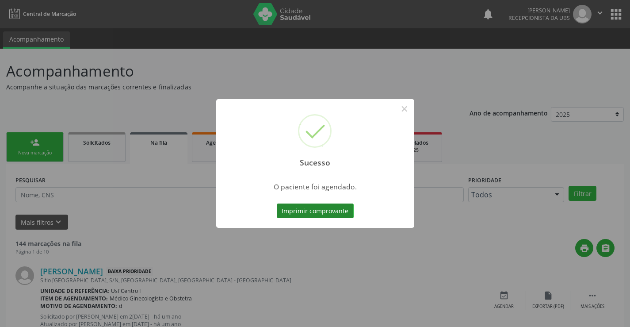
click at [323, 211] on button "Imprimir comprovante" at bounding box center [315, 211] width 77 height 15
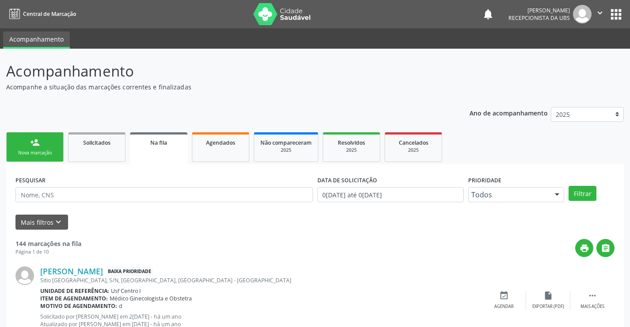
click at [20, 151] on div "Nova marcação" at bounding box center [35, 153] width 44 height 7
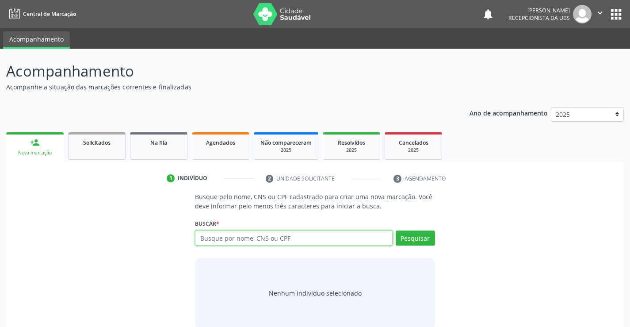
click at [215, 242] on input "text" at bounding box center [293, 237] width 197 height 15
paste input "700 4024 8658 7641"
type input "700 4024 8658 7641"
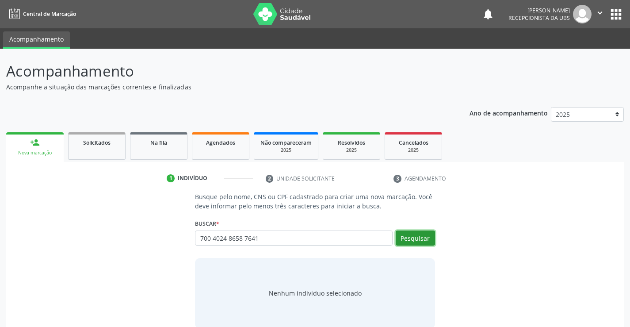
click at [418, 239] on button "Pesquisar" at bounding box center [415, 237] width 39 height 15
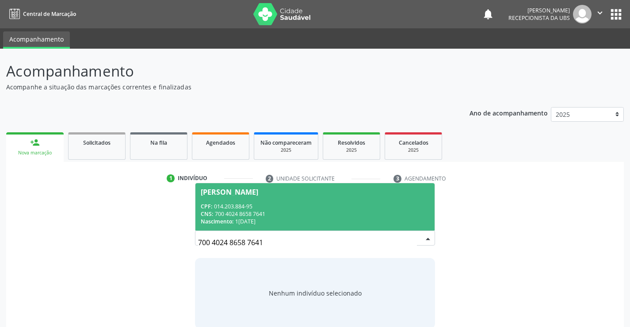
click at [331, 211] on div "CNS: 700 4024 8658 7641" at bounding box center [315, 214] width 228 height 8
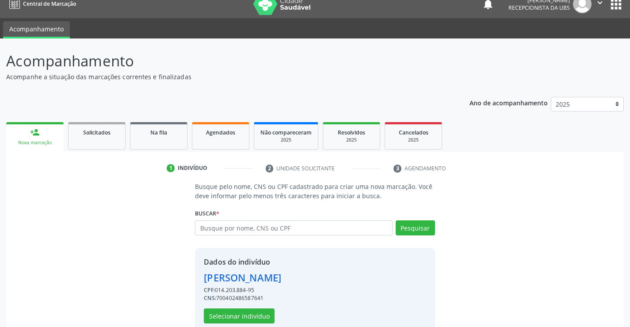
scroll to position [28, 0]
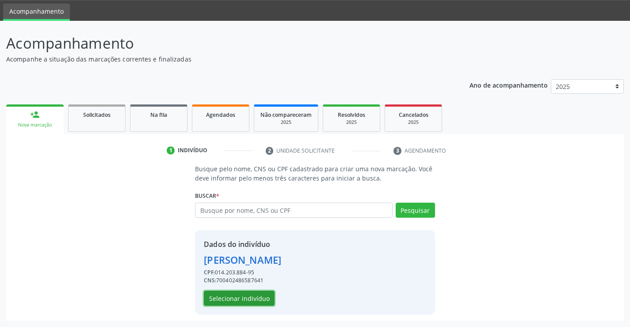
click at [253, 298] on button "Selecionar indivíduo" at bounding box center [239, 298] width 71 height 15
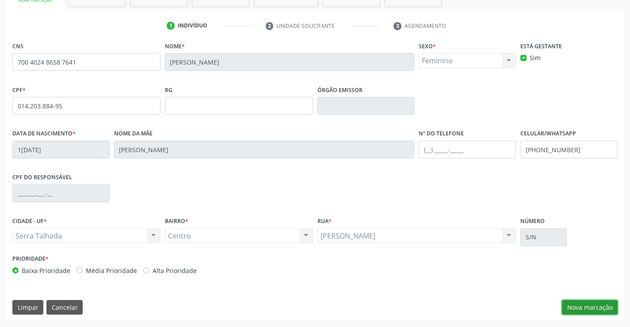
click at [582, 309] on button "Nova marcação" at bounding box center [590, 307] width 56 height 15
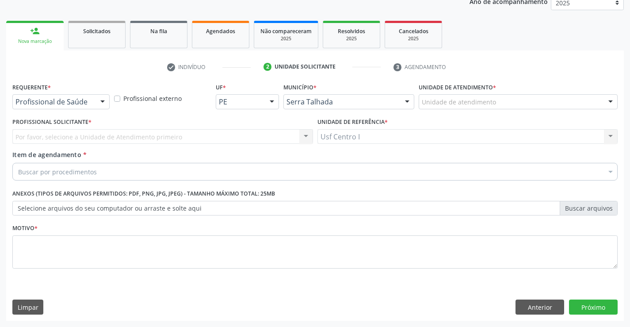
click at [62, 110] on div "Requerente * Profissional de Saúde Profissional de Saúde Paciente Nenhum result…" at bounding box center [61, 98] width 102 height 35
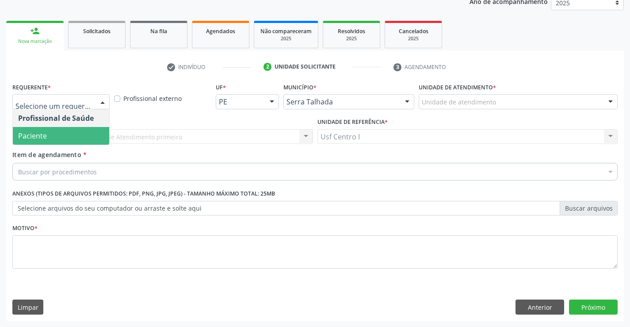
click at [71, 134] on span "Paciente" at bounding box center [61, 136] width 96 height 18
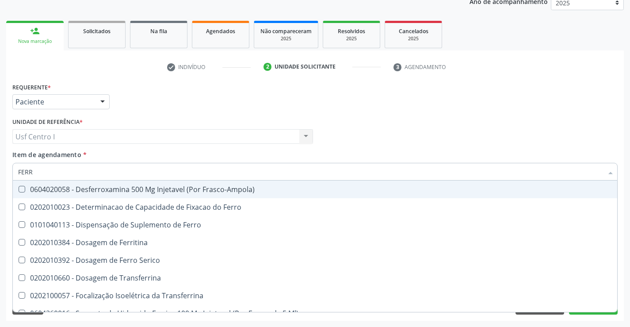
type input "FERRO"
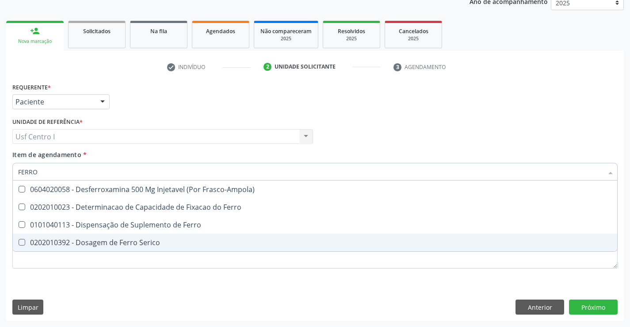
click at [119, 241] on div "0202010392 - Dosagem de Ferro Serico" at bounding box center [315, 242] width 594 height 7
checkbox Serico "true"
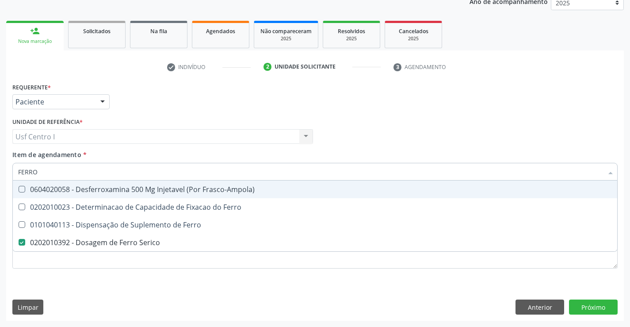
click at [72, 174] on input "FERRO" at bounding box center [310, 172] width 585 height 18
type input "FERR"
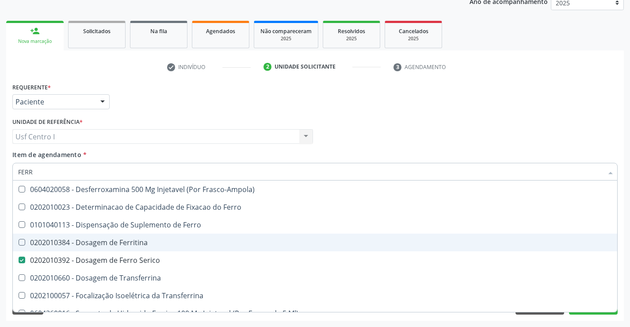
click at [105, 236] on span "0202010384 - Dosagem de Ferritina" at bounding box center [315, 243] width 605 height 18
checkbox Ferritina "true"
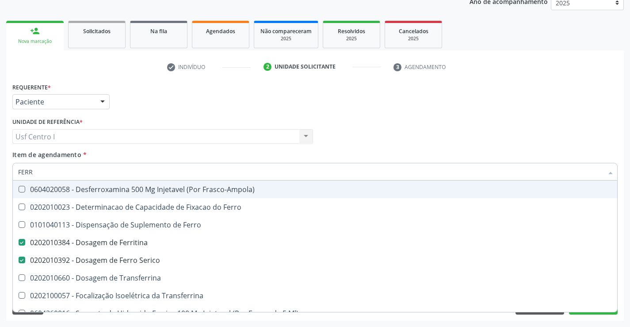
drag, startPoint x: 81, startPoint y: 174, endPoint x: 15, endPoint y: 173, distance: 66.8
click at [15, 173] on div "FERR" at bounding box center [315, 172] width 606 height 18
checkbox Ferritina "false"
checkbox Serico "false"
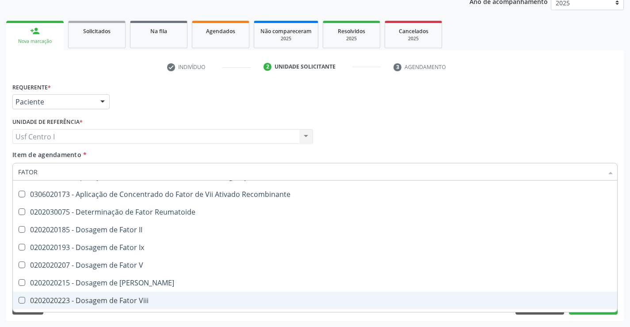
scroll to position [0, 0]
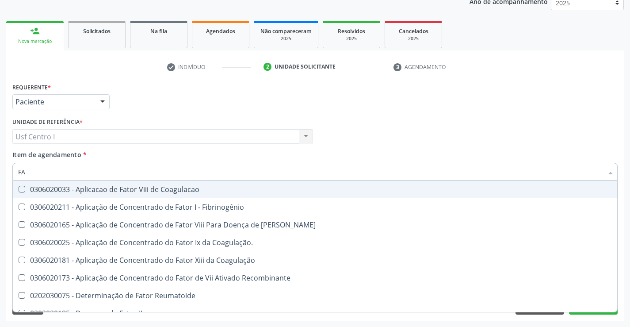
type input "F"
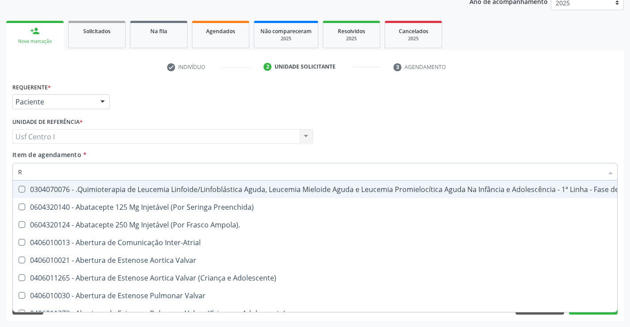
type input "RH"
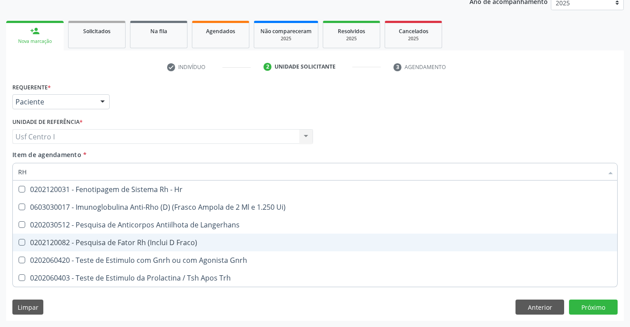
click at [129, 240] on div "0202120082 - Pesquisa de Fator Rh (Inclui D Fraco)" at bounding box center [315, 242] width 594 height 7
checkbox Fraco\) "true"
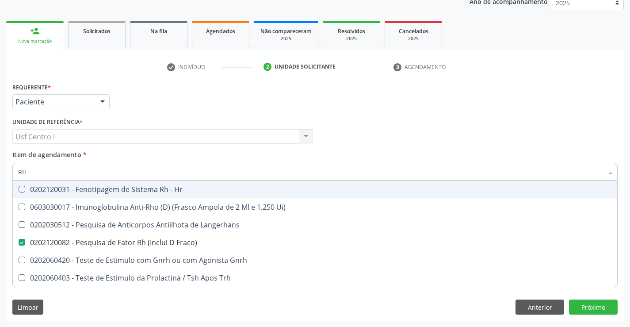
click at [88, 167] on input "RH" at bounding box center [310, 172] width 585 height 18
drag, startPoint x: 91, startPoint y: 169, endPoint x: 19, endPoint y: 166, distance: 72.2
click at [19, 166] on input "RH" at bounding box center [310, 172] width 585 height 18
checkbox Fraco\) "false"
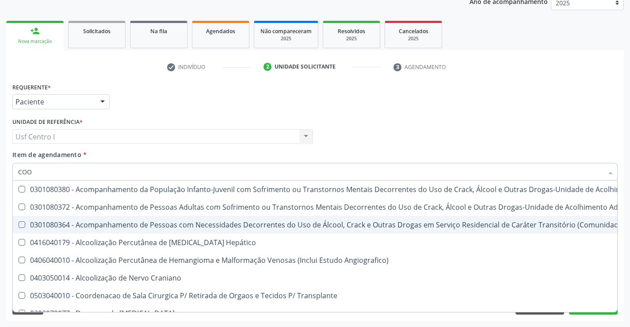
type input "COOM"
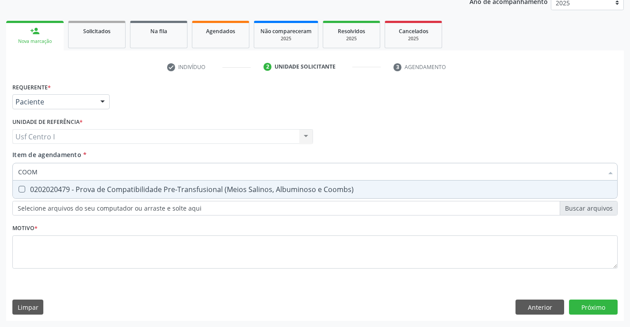
click at [103, 192] on div "0202020479 - Prova de Compatibilidade Pre-Transfusional (Meios Salinos, Albumin…" at bounding box center [315, 189] width 594 height 7
checkbox Coombs\) "true"
click at [597, 305] on div "Requerente * Paciente Profissional de Saúde Paciente Nenhum resultado encontrad…" at bounding box center [315, 201] width 618 height 240
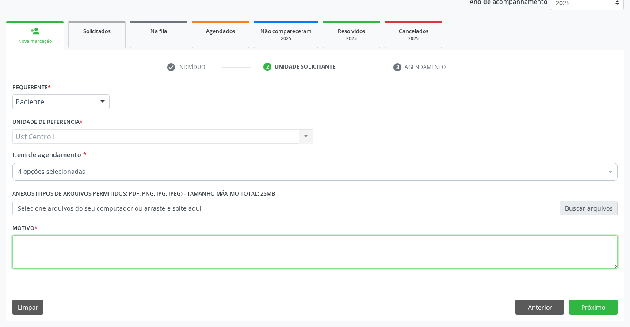
click at [273, 255] on textarea at bounding box center [315, 252] width 606 height 34
type textarea "M"
click at [592, 308] on button "Próximo" at bounding box center [593, 307] width 49 height 15
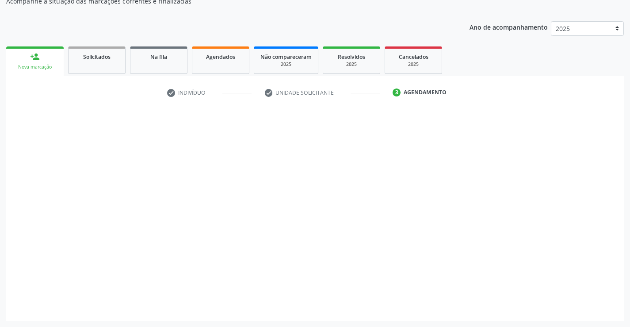
scroll to position [86, 0]
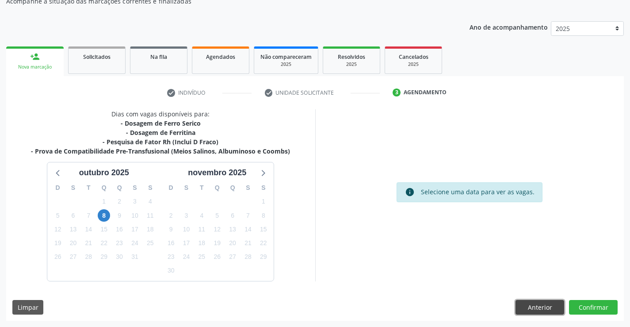
click at [532, 307] on button "Anterior" at bounding box center [540, 307] width 49 height 15
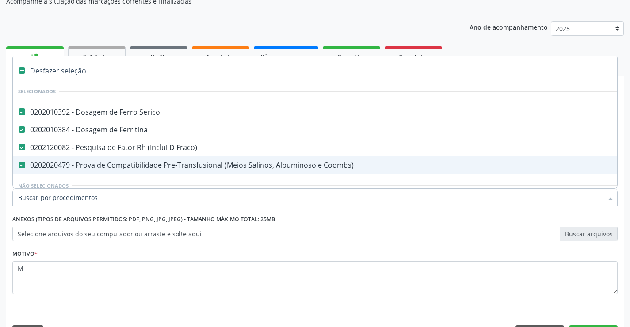
click at [155, 166] on div "0202020479 - Prova de Compatibilidade Pre-Transfusional (Meios Salinos, Albumin…" at bounding box center [362, 164] width 689 height 7
checkbox Coombs\) "false"
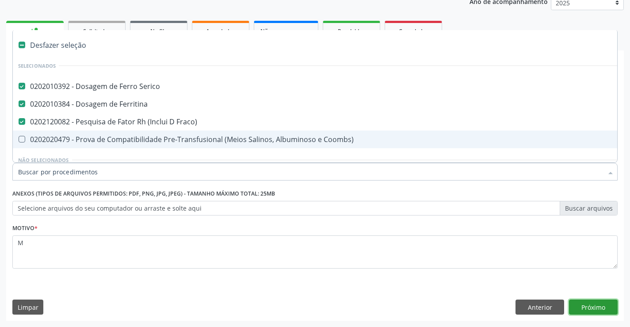
click at [591, 304] on button "Próximo" at bounding box center [593, 307] width 49 height 15
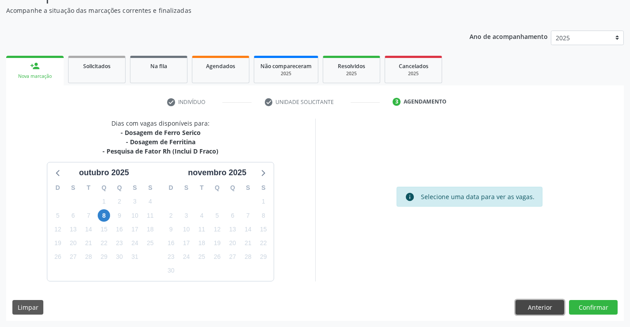
click at [541, 308] on button "Anterior" at bounding box center [540, 307] width 49 height 15
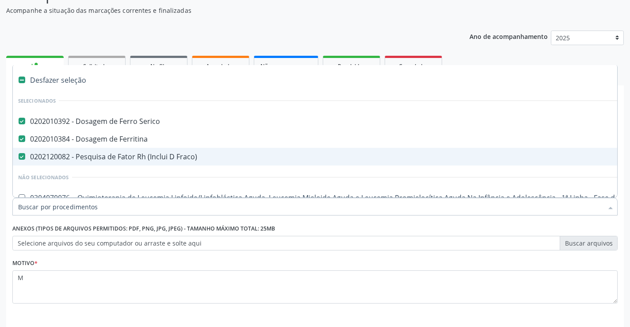
click at [110, 154] on div "0202120082 - Pesquisa de Fator Rh (Inclui D Fraco)" at bounding box center [362, 156] width 689 height 7
checkbox Fraco\) "false"
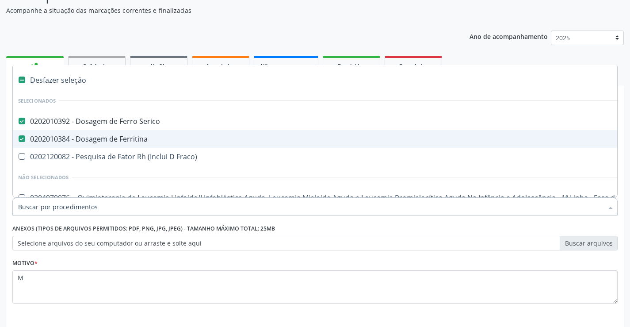
click at [111, 139] on div "0202010384 - Dosagem de Ferritina" at bounding box center [362, 138] width 689 height 7
checkbox Ferritina "false"
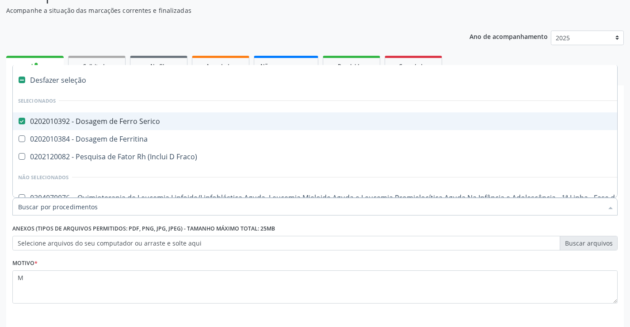
click at [115, 122] on div "0202010392 - Dosagem de Ferro Serico" at bounding box center [362, 121] width 689 height 7
checkbox Serico "false"
click at [228, 36] on div "Ano de acompanhamento 2025 2024 person_add Nova marcação Solicitados Na fila Ag…" at bounding box center [315, 189] width 618 height 331
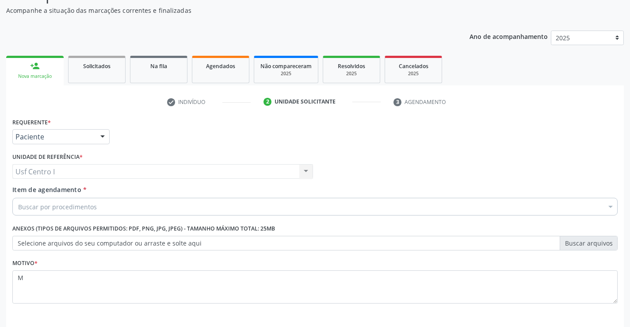
click at [111, 214] on div "Buscar por procedimentos" at bounding box center [315, 207] width 606 height 18
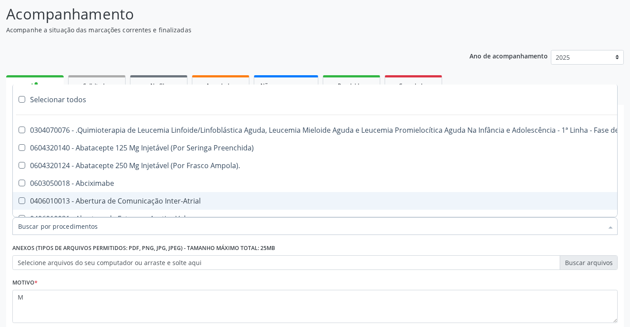
scroll to position [50, 0]
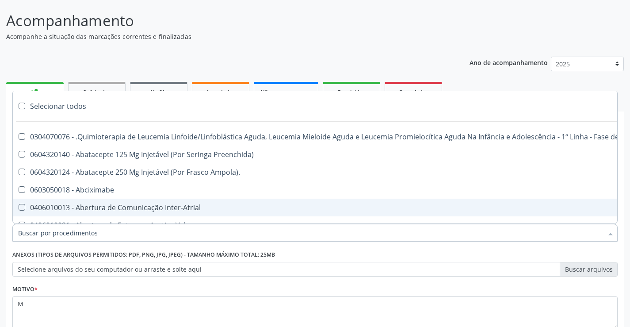
click at [591, 40] on header "Acompanhamento Acompanhe a situação das marcações correntes e finalizadas Relat…" at bounding box center [315, 25] width 618 height 31
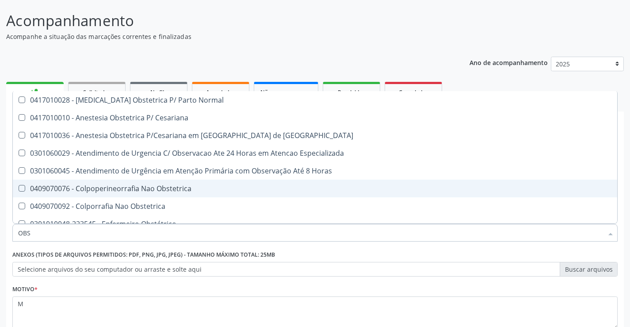
type input "OBST"
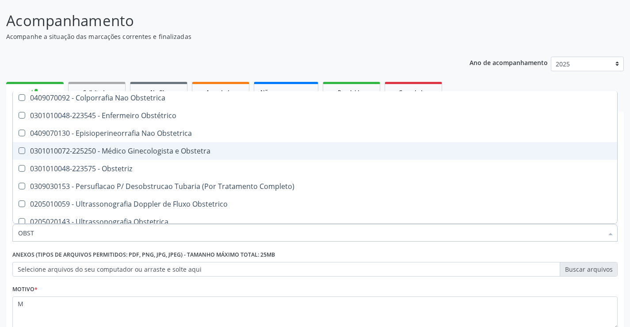
scroll to position [88, 0]
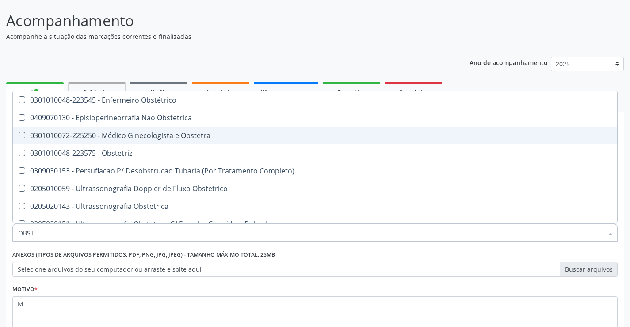
click at [160, 142] on span "0301010072-225250 - Médico Ginecologista e Obstetra" at bounding box center [315, 136] width 605 height 18
checkbox Obstetra "true"
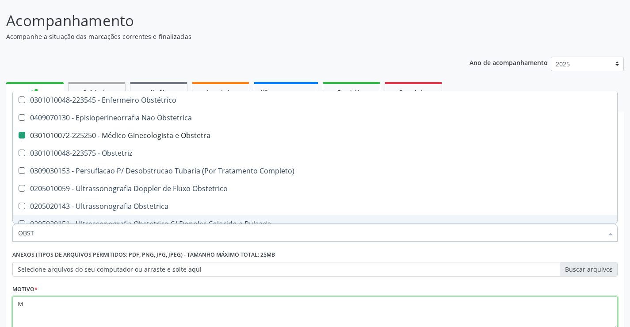
click at [214, 297] on textarea "M" at bounding box center [315, 313] width 606 height 34
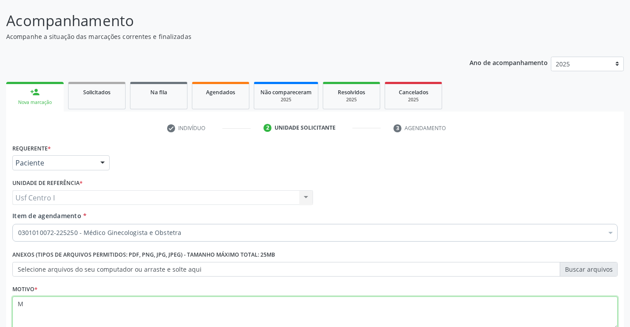
scroll to position [0, 0]
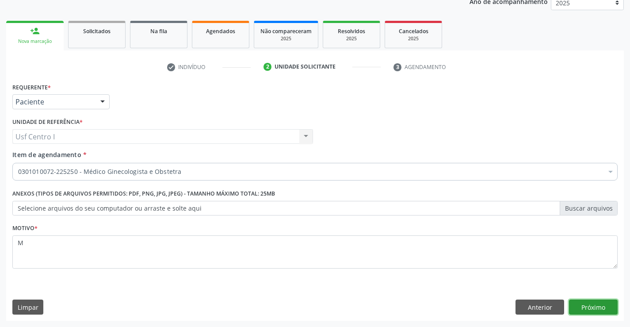
click at [595, 311] on button "Próximo" at bounding box center [593, 307] width 49 height 15
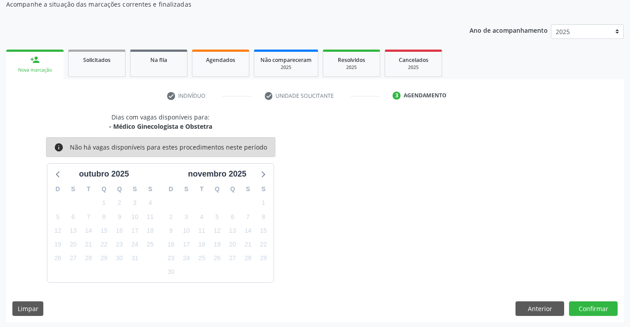
scroll to position [84, 0]
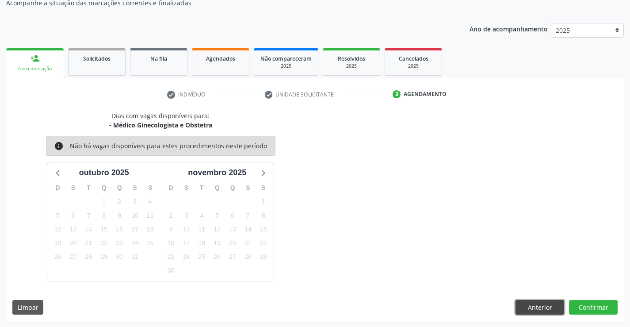
click at [543, 311] on button "Anterior" at bounding box center [540, 307] width 49 height 15
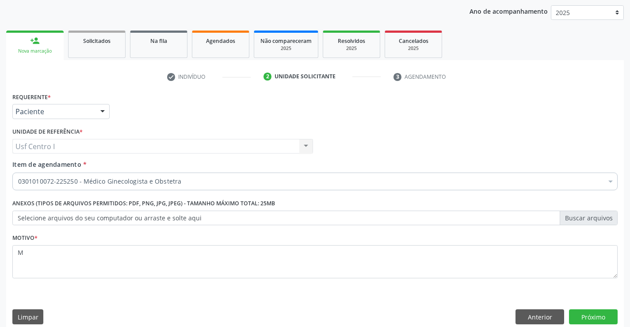
scroll to position [111, 0]
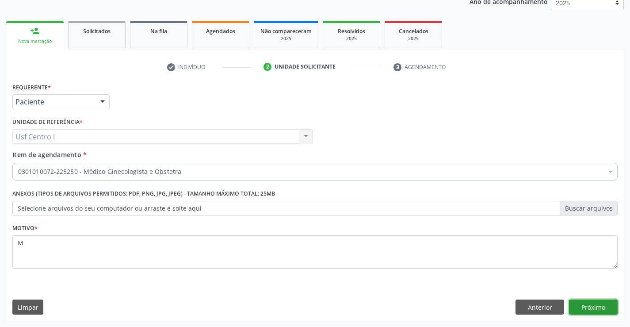
click at [593, 306] on button "Próximo" at bounding box center [593, 307] width 49 height 15
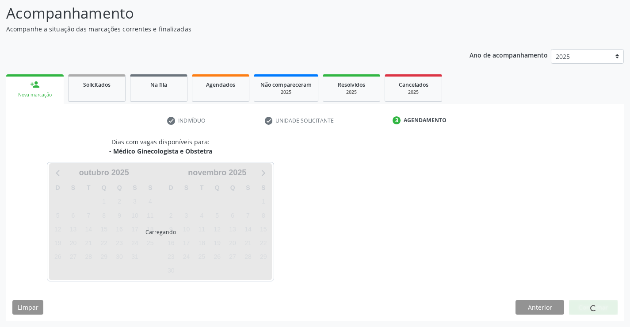
scroll to position [84, 0]
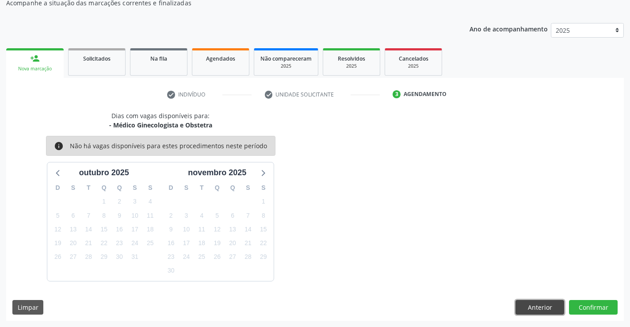
click at [525, 306] on button "Anterior" at bounding box center [540, 307] width 49 height 15
